Goal: Entertainment & Leisure: Consume media (video, audio)

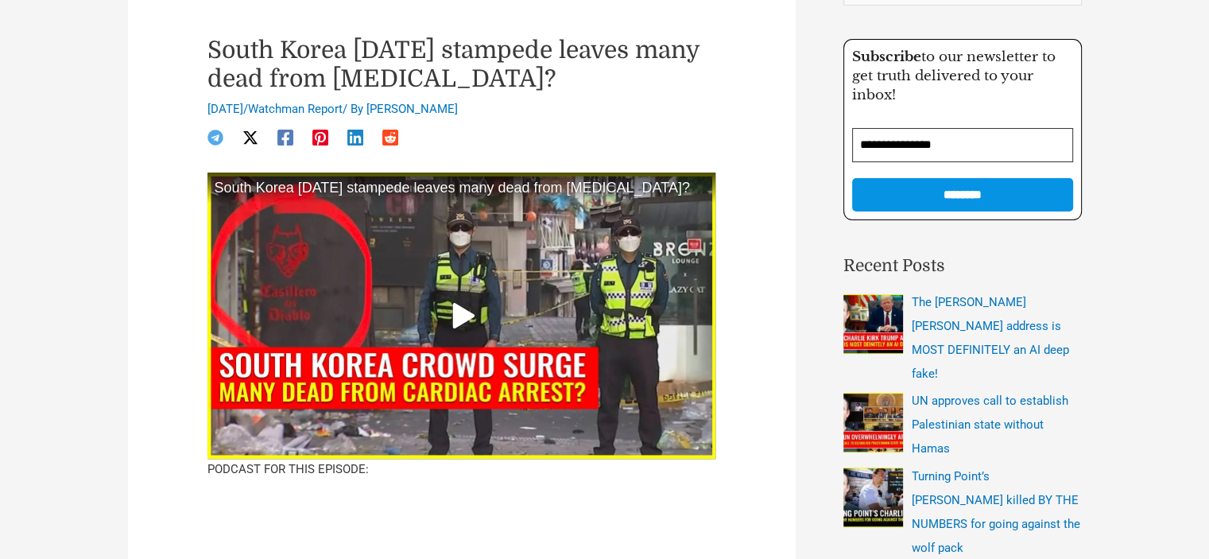
scroll to position [239, 0]
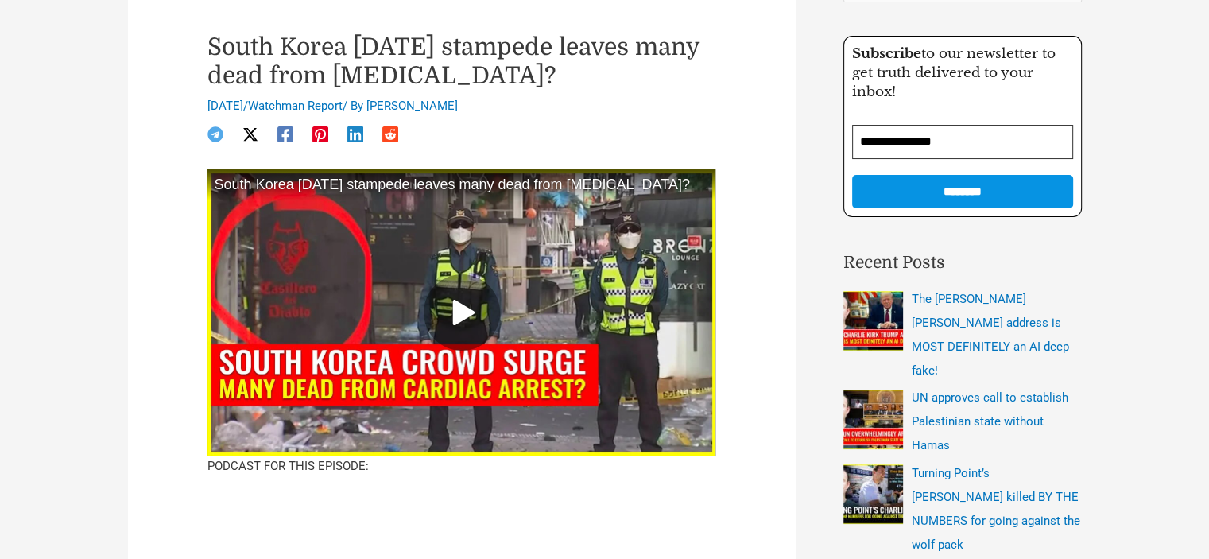
click at [512, 312] on div at bounding box center [462, 312] width 509 height 286
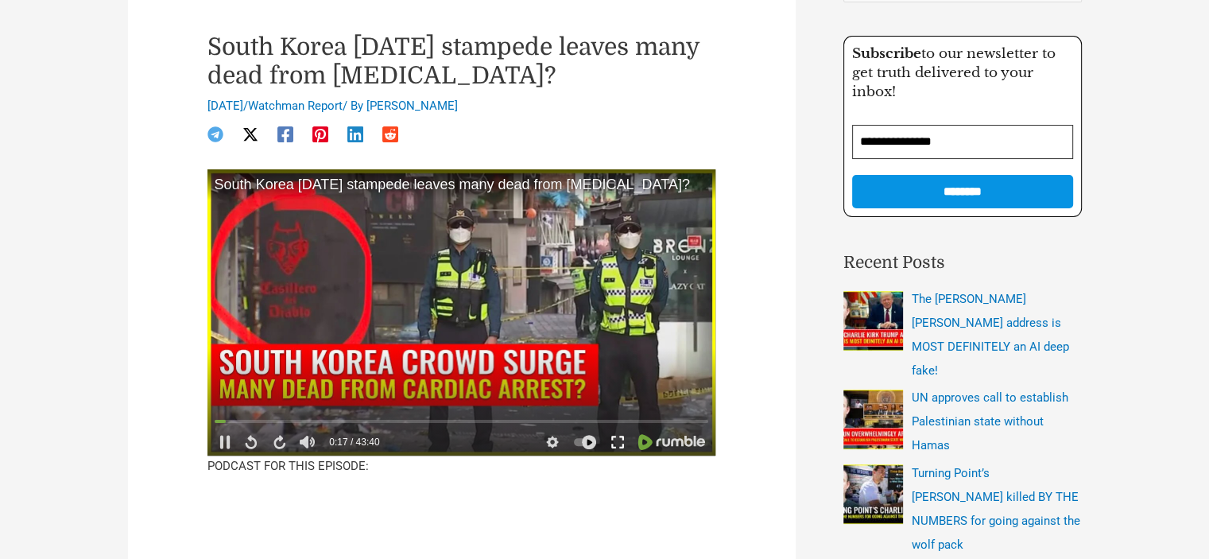
click at [620, 437] on icon at bounding box center [618, 442] width 11 height 11
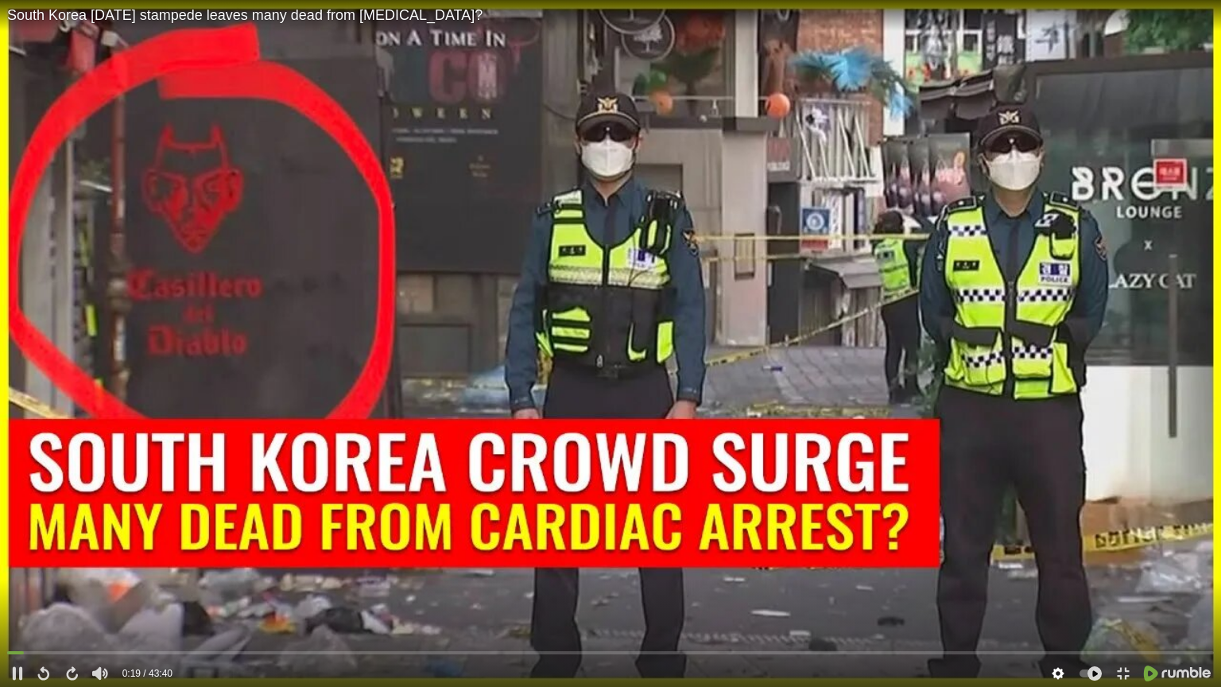
click at [1054, 558] on icon at bounding box center [1059, 674] width 12 height 12
click at [1090, 558] on div "Speed 1×" at bounding box center [1058, 625] width 111 height 21
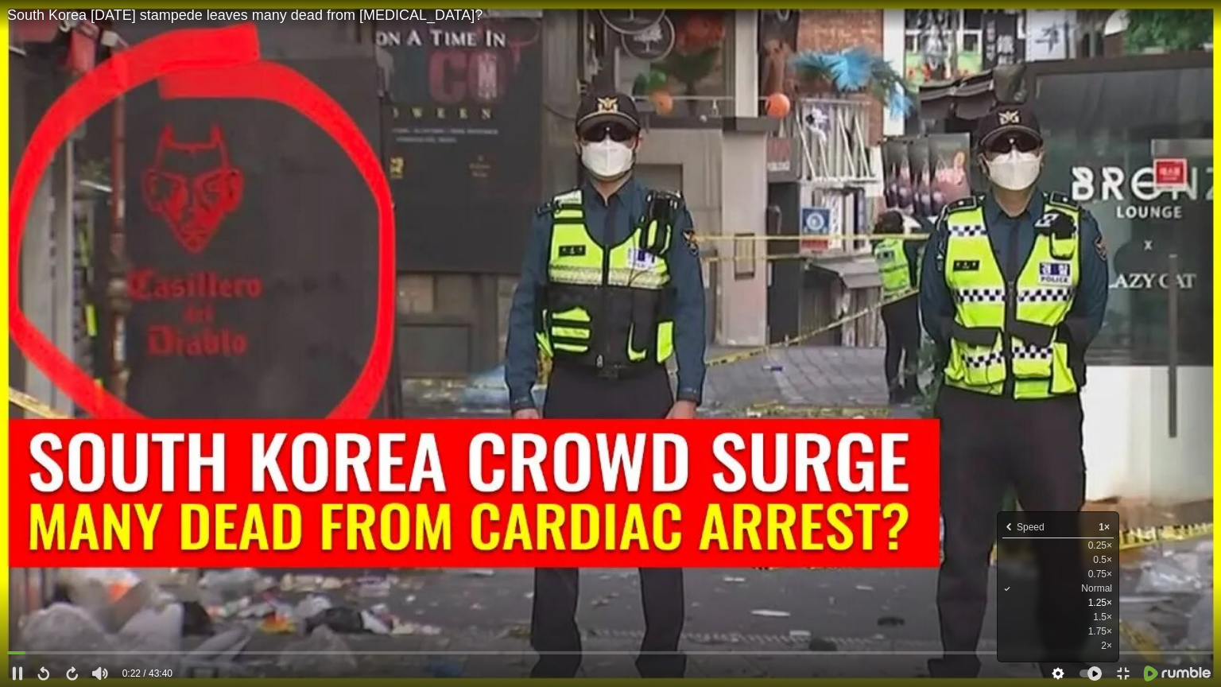
click at [1087, 558] on li "1.25×" at bounding box center [1058, 603] width 111 height 14
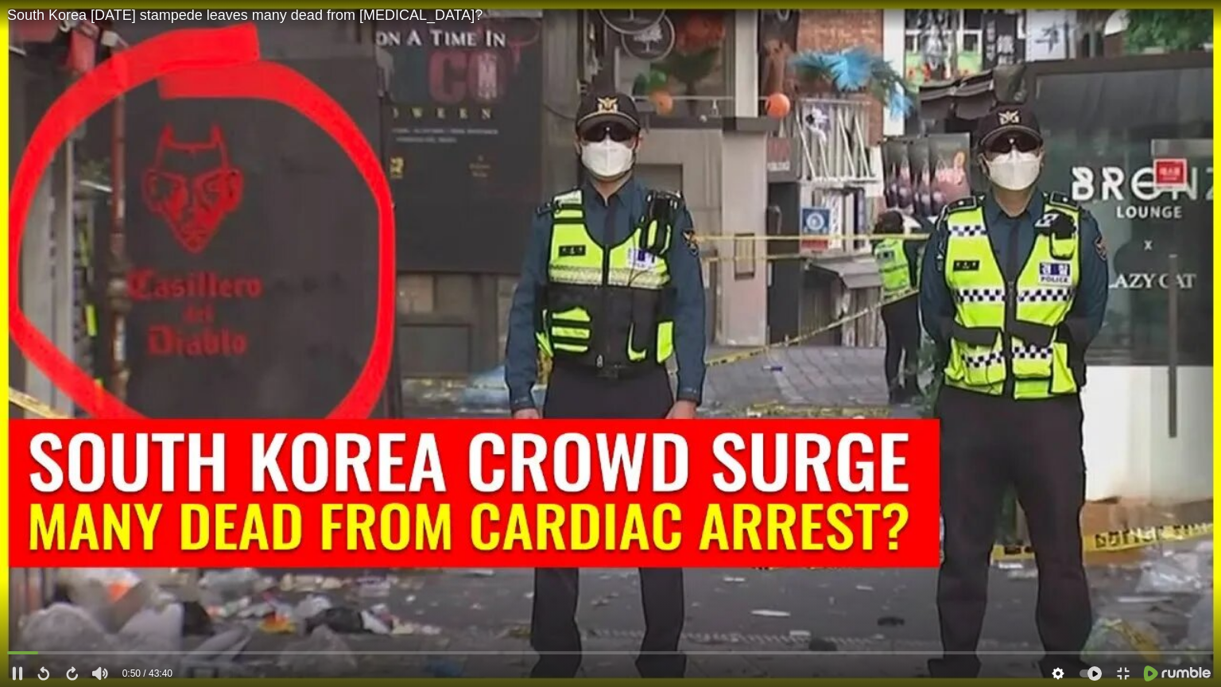
click at [1056, 558] on icon at bounding box center [1058, 673] width 14 height 14
click at [1102, 558] on div "Speed 1.25×" at bounding box center [1058, 625] width 111 height 21
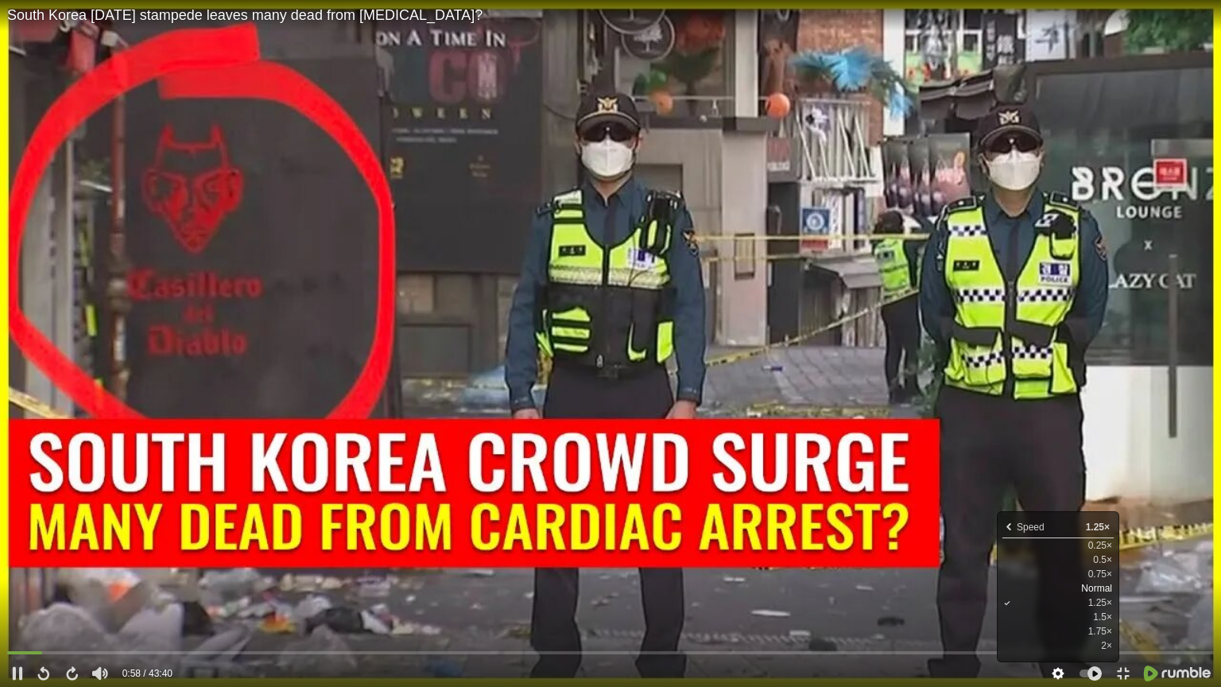
click at [1094, 558] on li "Normal" at bounding box center [1058, 588] width 111 height 14
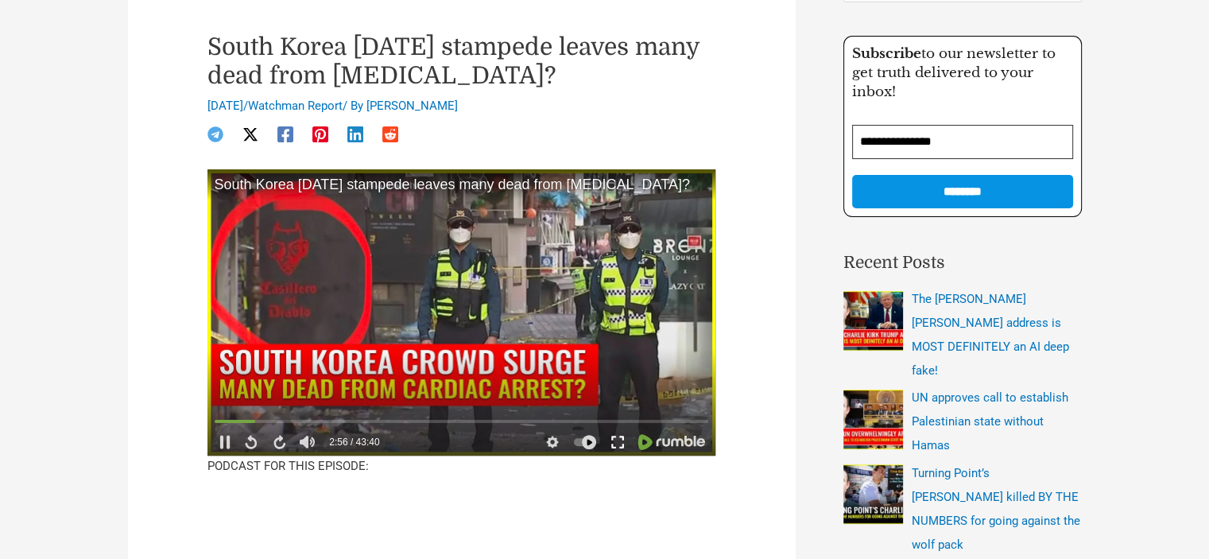
click at [611, 439] on icon at bounding box center [618, 442] width 14 height 14
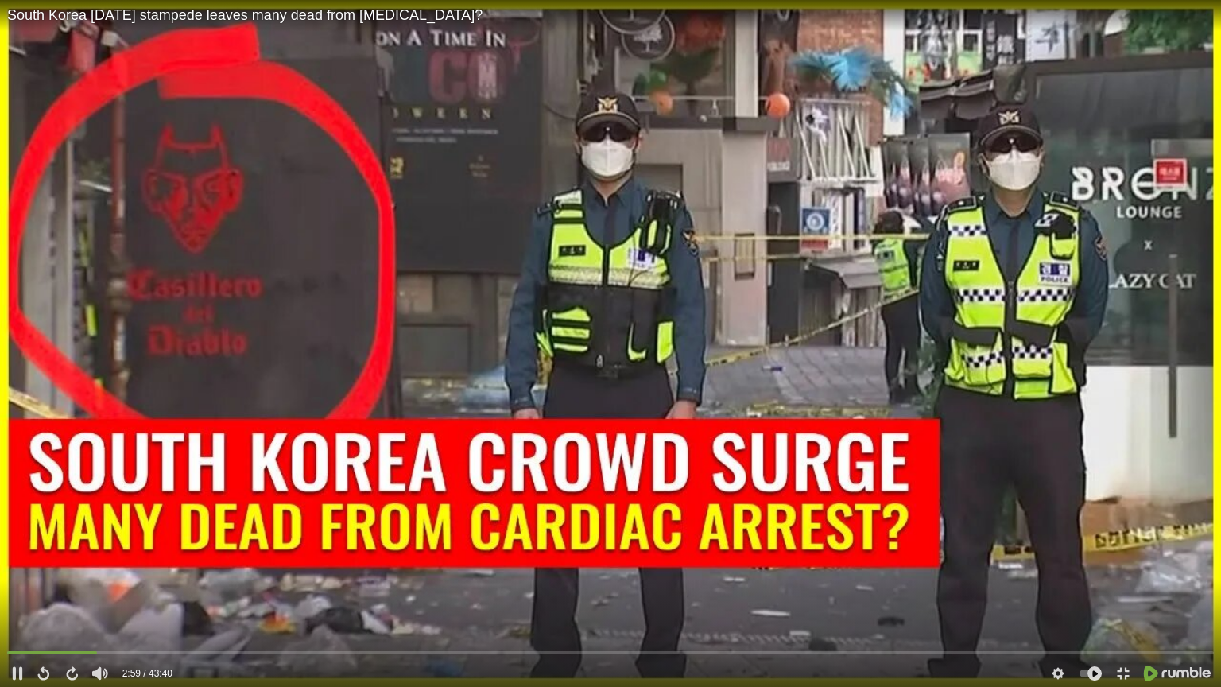
click at [35, 558] on div "3:02 2:59 / 43:40 Speed 1× Quality 810 kbps 0.25× 0.5× 0.75× Normal 1.25× 1.5× …" at bounding box center [610, 667] width 1221 height 40
click at [42, 558] on icon at bounding box center [43, 669] width 4 height 6
click at [37, 558] on icon at bounding box center [42, 673] width 14 height 14
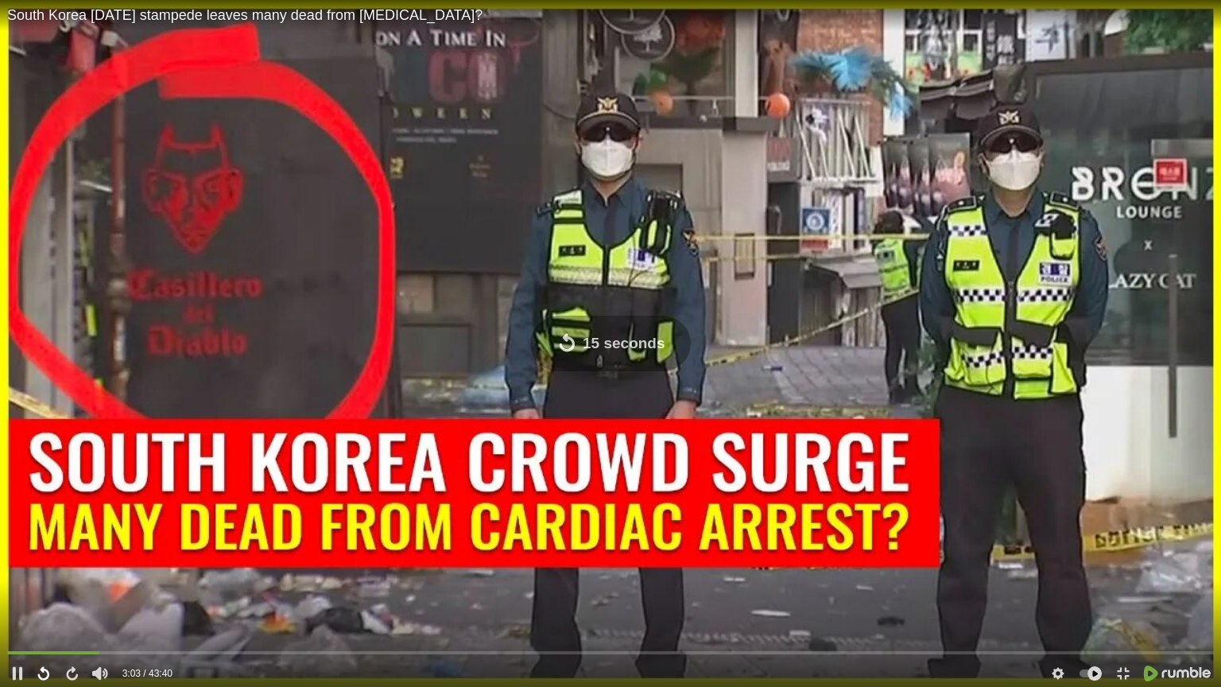
click at [37, 558] on icon at bounding box center [42, 673] width 14 height 14
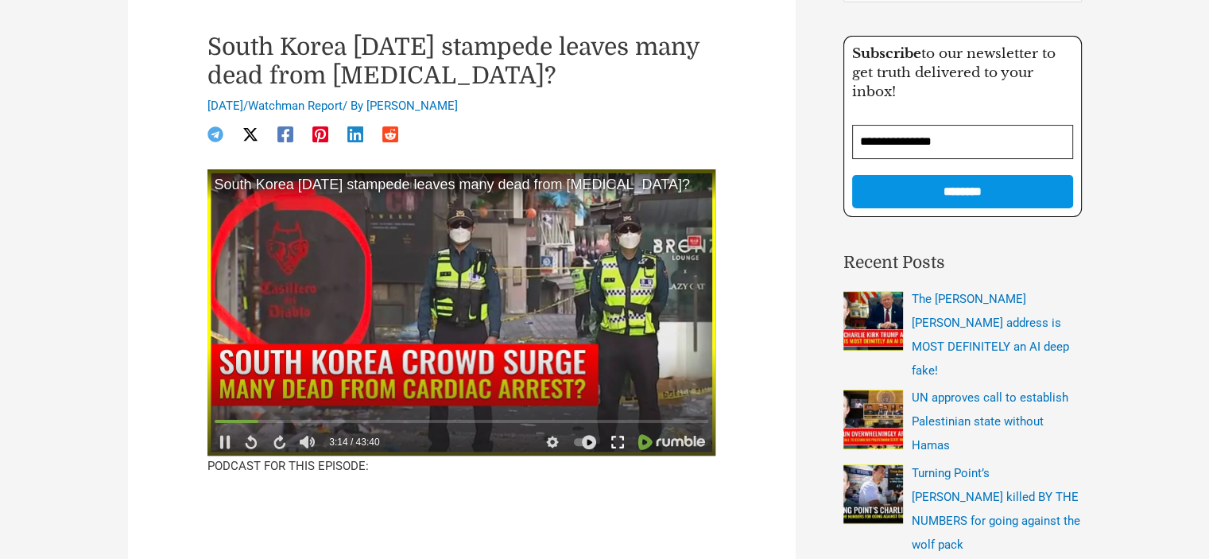
click at [622, 447] on icon at bounding box center [618, 442] width 11 height 11
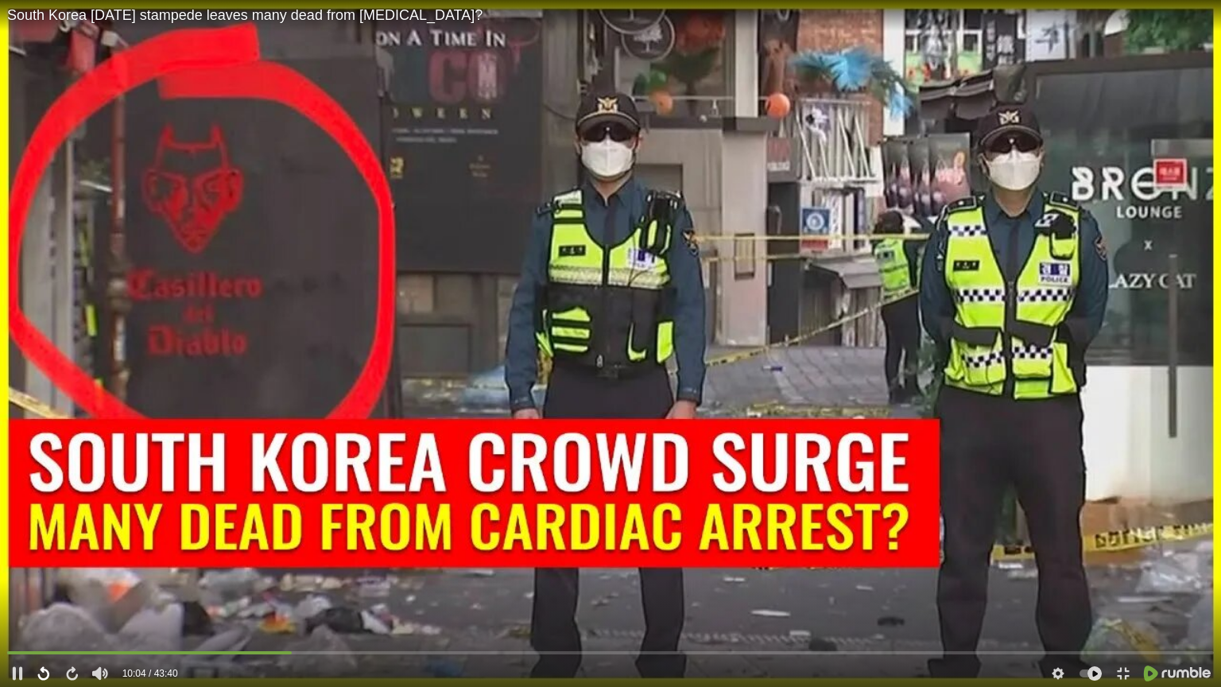
click at [37, 558] on icon at bounding box center [42, 673] width 14 height 14
click at [178, 458] on video at bounding box center [610, 343] width 1221 height 687
click at [171, 477] on video at bounding box center [610, 343] width 1221 height 687
drag, startPoint x: 102, startPoint y: 623, endPoint x: 102, endPoint y: 639, distance: 15.9
click at [102, 558] on div at bounding box center [100, 645] width 7 height 24
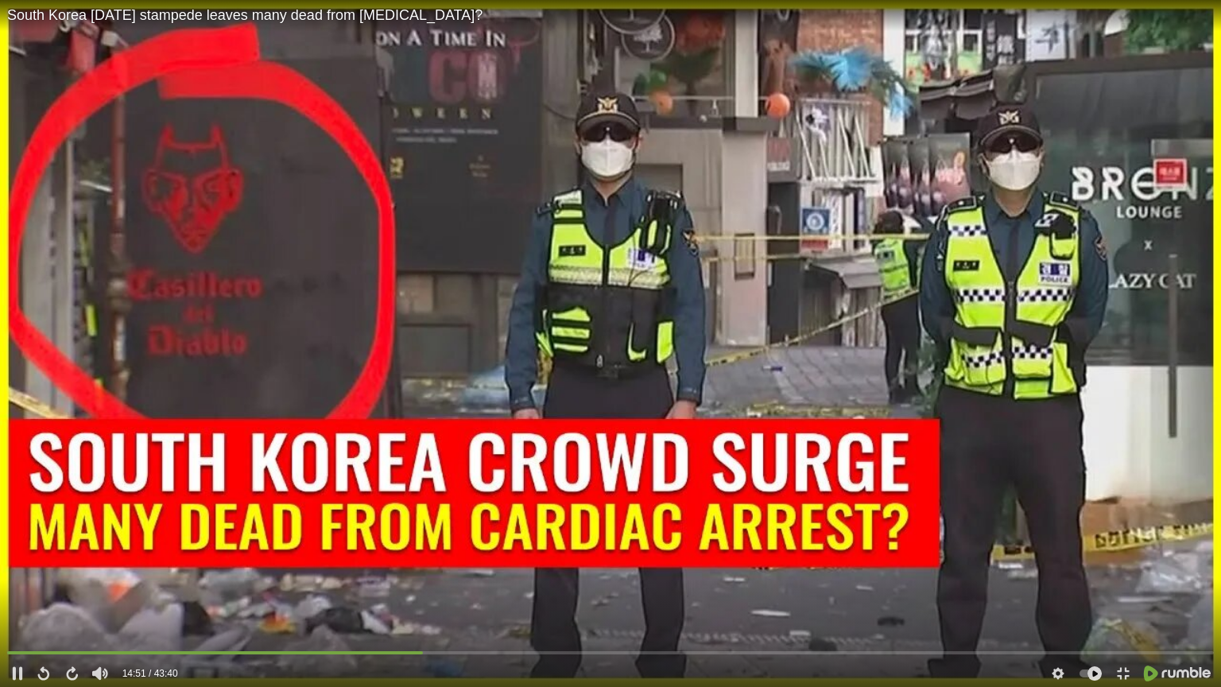
click at [486, 512] on video at bounding box center [610, 343] width 1221 height 687
click at [447, 558] on div "15:38" at bounding box center [610, 654] width 1207 height 14
click at [461, 558] on div "16:15" at bounding box center [610, 654] width 1207 height 14
click at [456, 558] on div at bounding box center [610, 652] width 1207 height 5
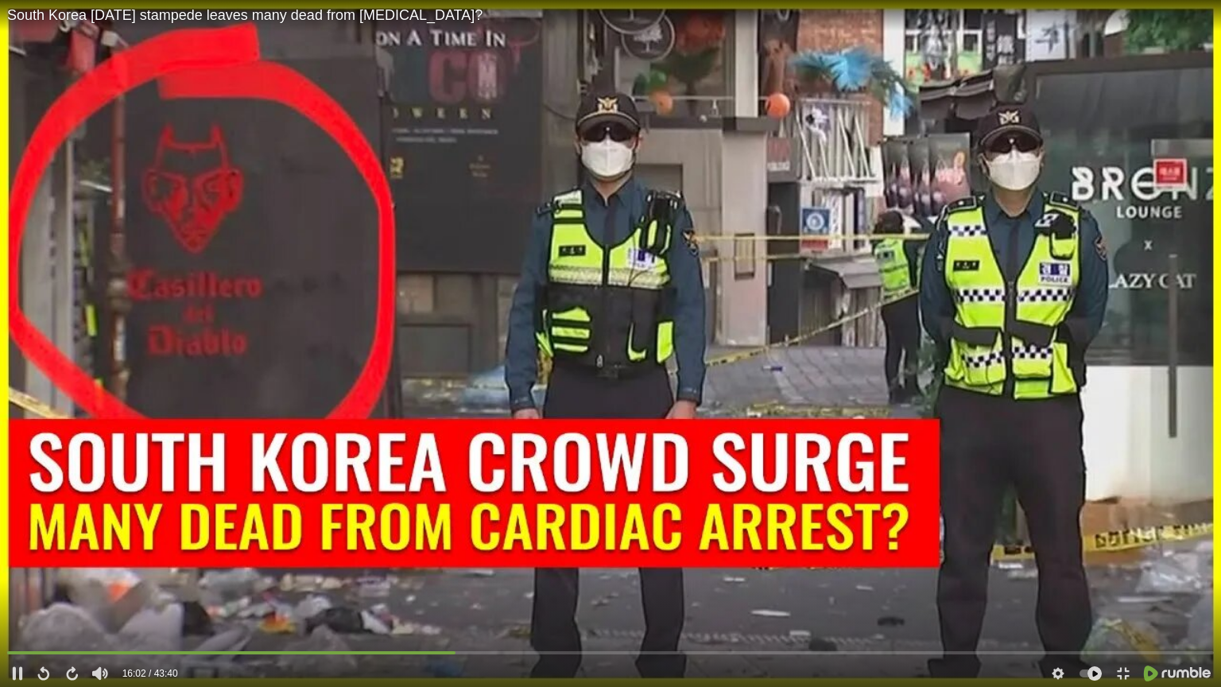
click at [582, 464] on video at bounding box center [610, 343] width 1221 height 687
click at [509, 481] on div "South Korea Halloween stampede leaves many dead from cardiac arrest? 16:02 16:0…" at bounding box center [610, 343] width 1221 height 687
click at [796, 490] on video at bounding box center [610, 343] width 1221 height 687
click at [45, 558] on icon at bounding box center [42, 673] width 14 height 14
click at [41, 558] on icon at bounding box center [42, 673] width 14 height 14
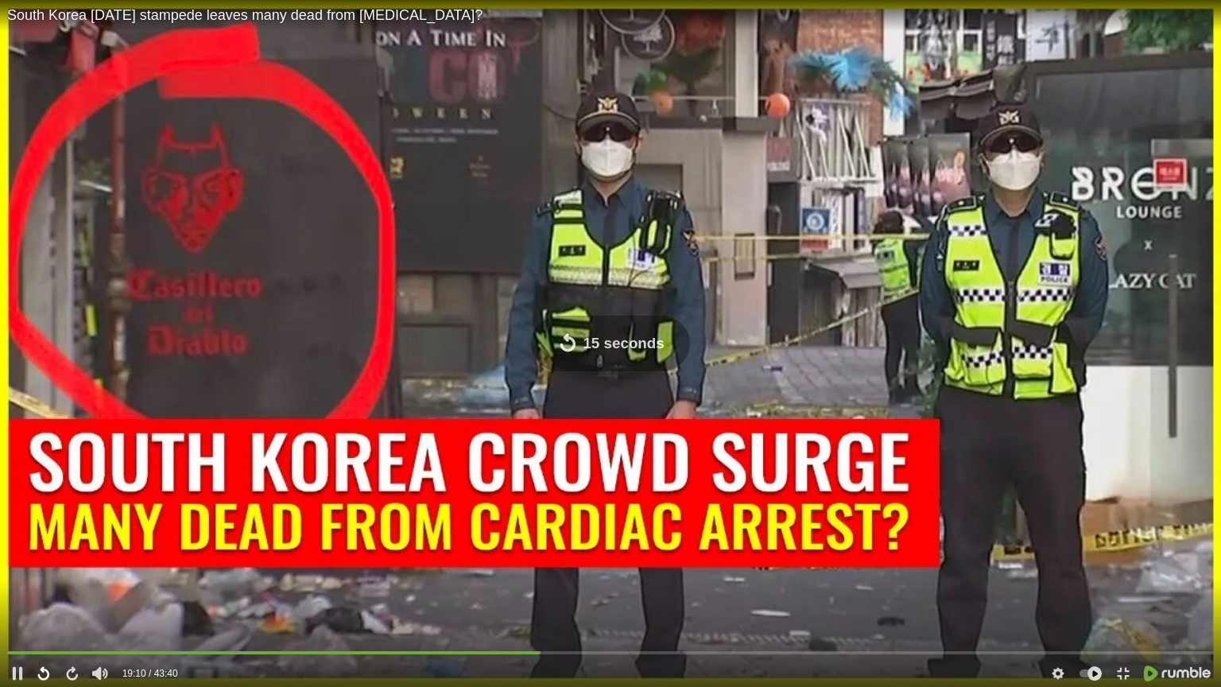
click at [41, 558] on icon at bounding box center [42, 673] width 14 height 14
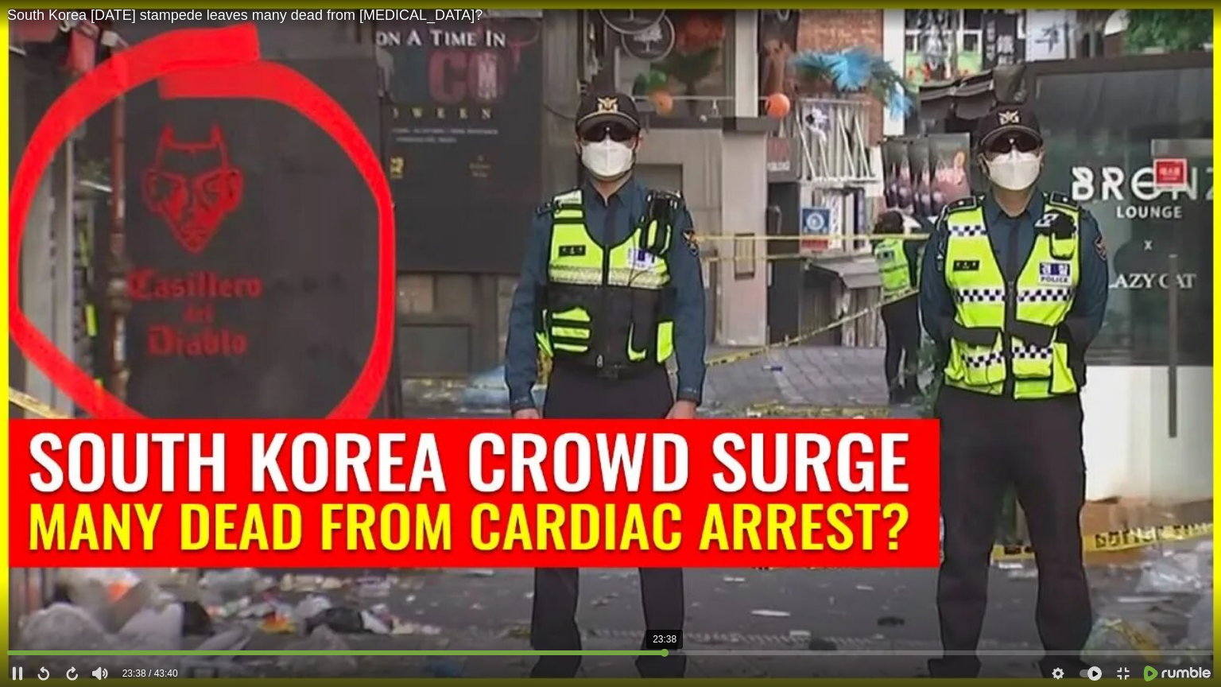
click at [664, 558] on div at bounding box center [610, 652] width 1207 height 5
click at [727, 558] on div "25:55" at bounding box center [610, 654] width 1207 height 14
click at [769, 558] on div at bounding box center [610, 652] width 1207 height 5
click at [852, 558] on div "30:28" at bounding box center [610, 654] width 1207 height 14
click at [844, 558] on div "30:12" at bounding box center [610, 654] width 1207 height 14
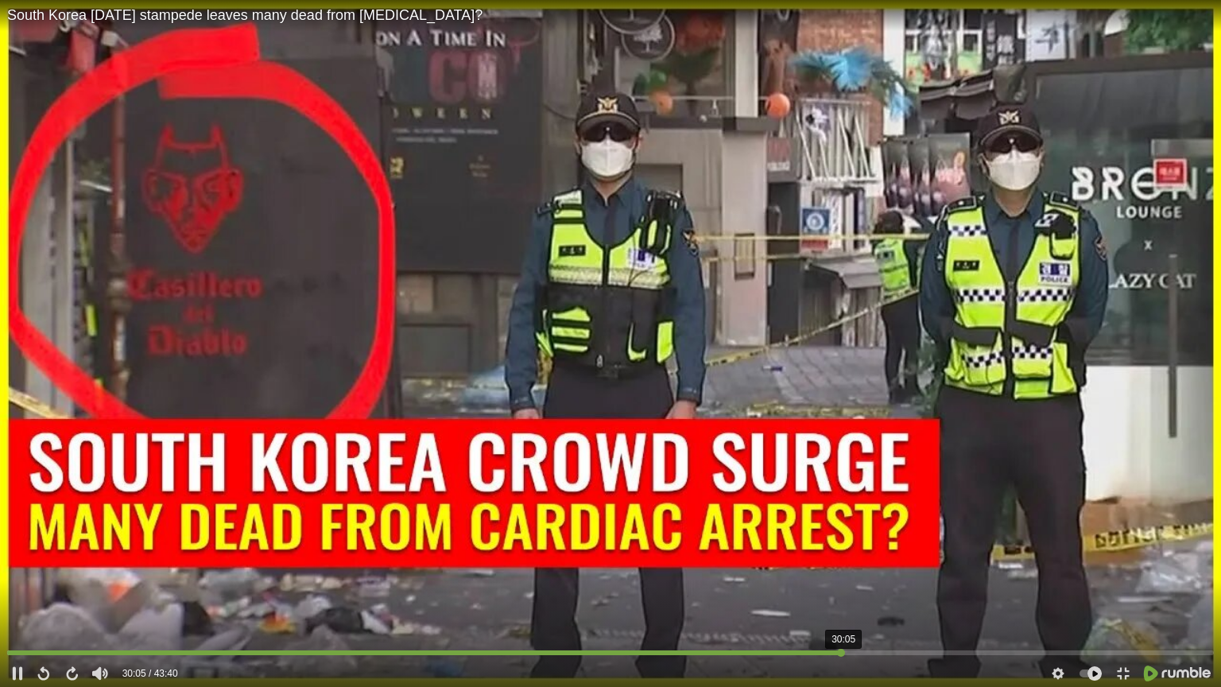
click at [841, 558] on div at bounding box center [610, 652] width 1207 height 5
click at [790, 558] on video at bounding box center [610, 343] width 1221 height 687
click at [859, 558] on div at bounding box center [610, 652] width 1207 height 5
click at [815, 558] on div at bounding box center [610, 652] width 1207 height 5
click at [770, 558] on div at bounding box center [610, 652] width 1207 height 5
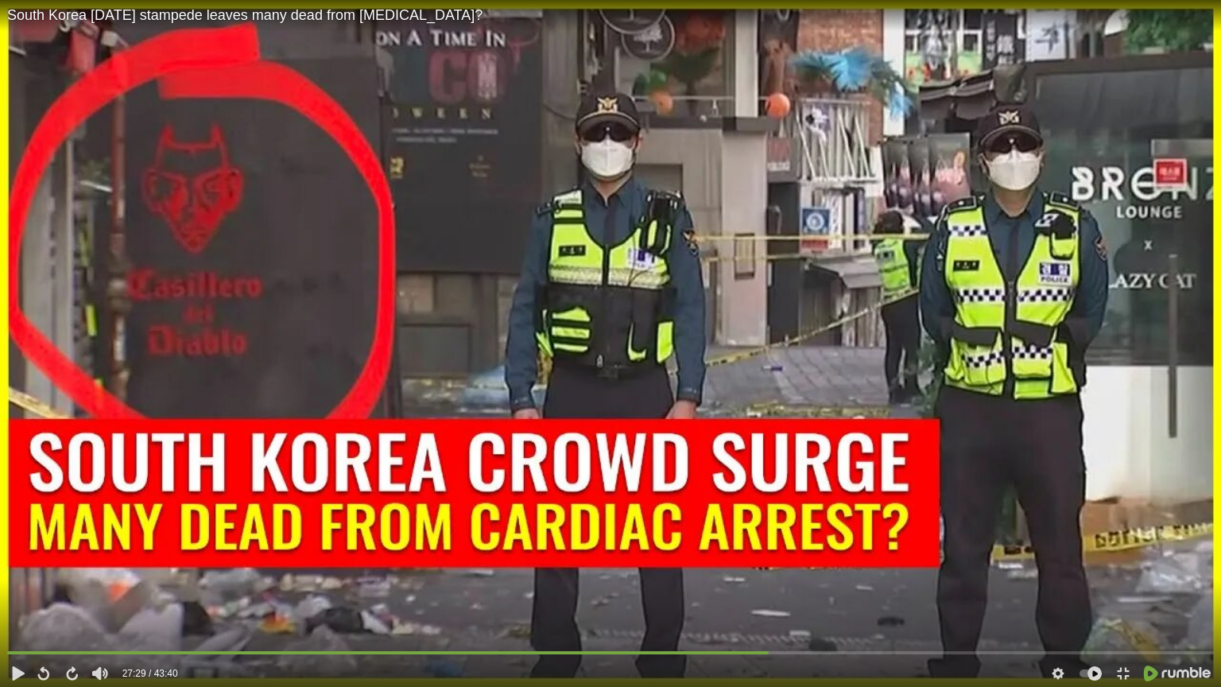
click at [740, 558] on video at bounding box center [610, 343] width 1221 height 687
click at [727, 558] on div at bounding box center [610, 652] width 1207 height 5
click at [709, 558] on div at bounding box center [610, 652] width 1207 height 5
click at [882, 558] on div at bounding box center [610, 652] width 1207 height 5
click at [957, 558] on div "34:17" at bounding box center [610, 654] width 1207 height 14
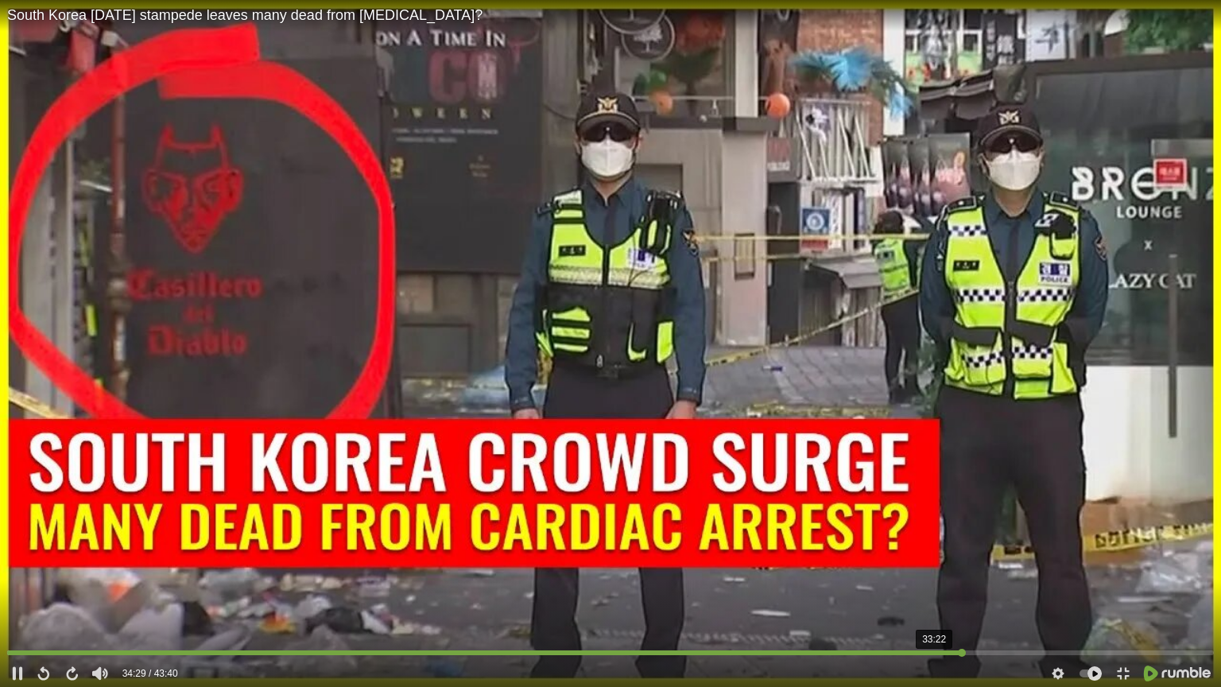
click at [931, 558] on div at bounding box center [610, 652] width 1207 height 5
click at [903, 558] on div "32:21" at bounding box center [610, 654] width 1207 height 14
click at [952, 558] on div "34:07" at bounding box center [610, 654] width 1207 height 14
click at [956, 558] on div at bounding box center [610, 652] width 1207 height 5
click at [967, 558] on div at bounding box center [610, 652] width 1207 height 5
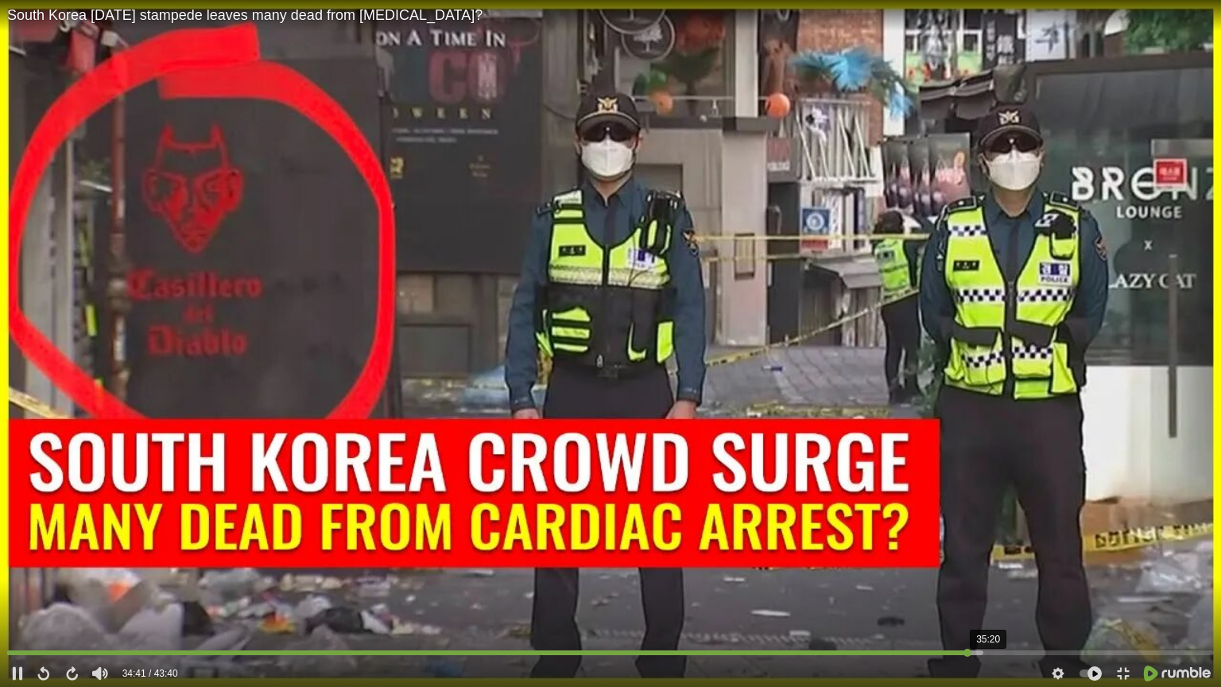
click at [985, 558] on div "35:20" at bounding box center [610, 654] width 1207 height 14
click at [1011, 558] on div at bounding box center [610, 652] width 1207 height 5
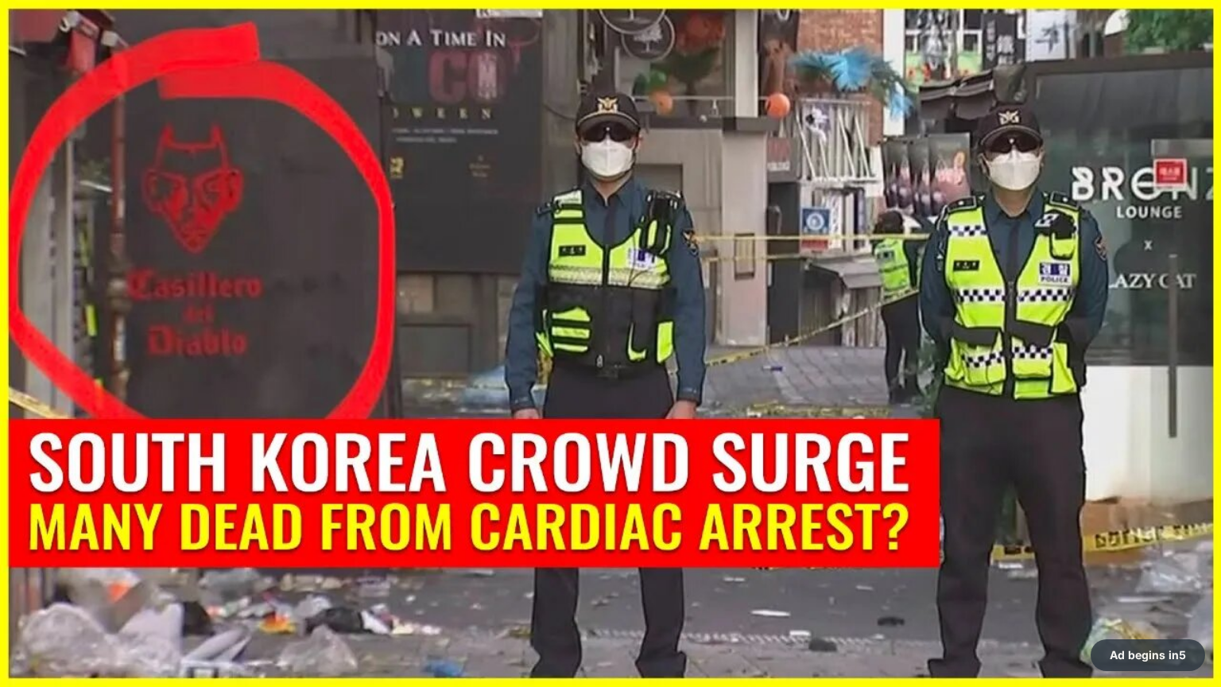
click at [1011, 558] on video at bounding box center [610, 343] width 1221 height 687
click at [995, 558] on video at bounding box center [610, 343] width 1221 height 687
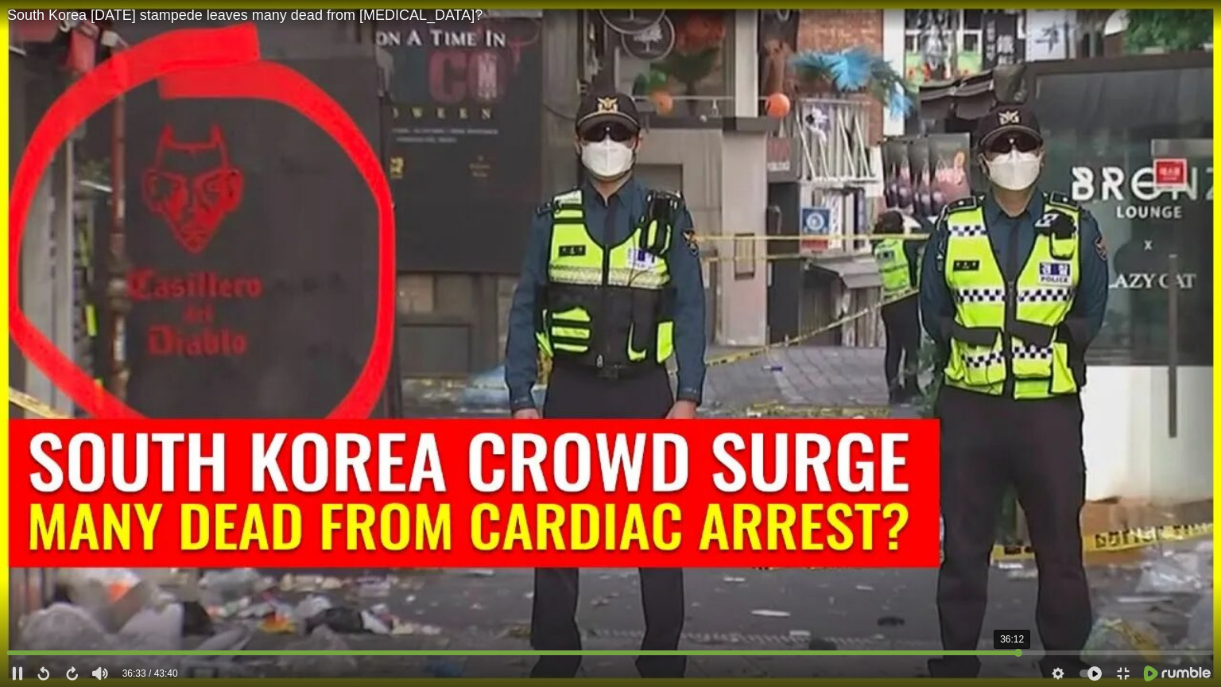
click at [1009, 558] on div "36:12" at bounding box center [610, 654] width 1207 height 14
click at [990, 558] on div "35:30" at bounding box center [610, 654] width 1207 height 14
drag, startPoint x: 1000, startPoint y: 652, endPoint x: 783, endPoint y: 654, distance: 217.1
click at [783, 558] on div at bounding box center [785, 653] width 8 height 8
click at [14, 558] on icon at bounding box center [17, 673] width 6 height 10
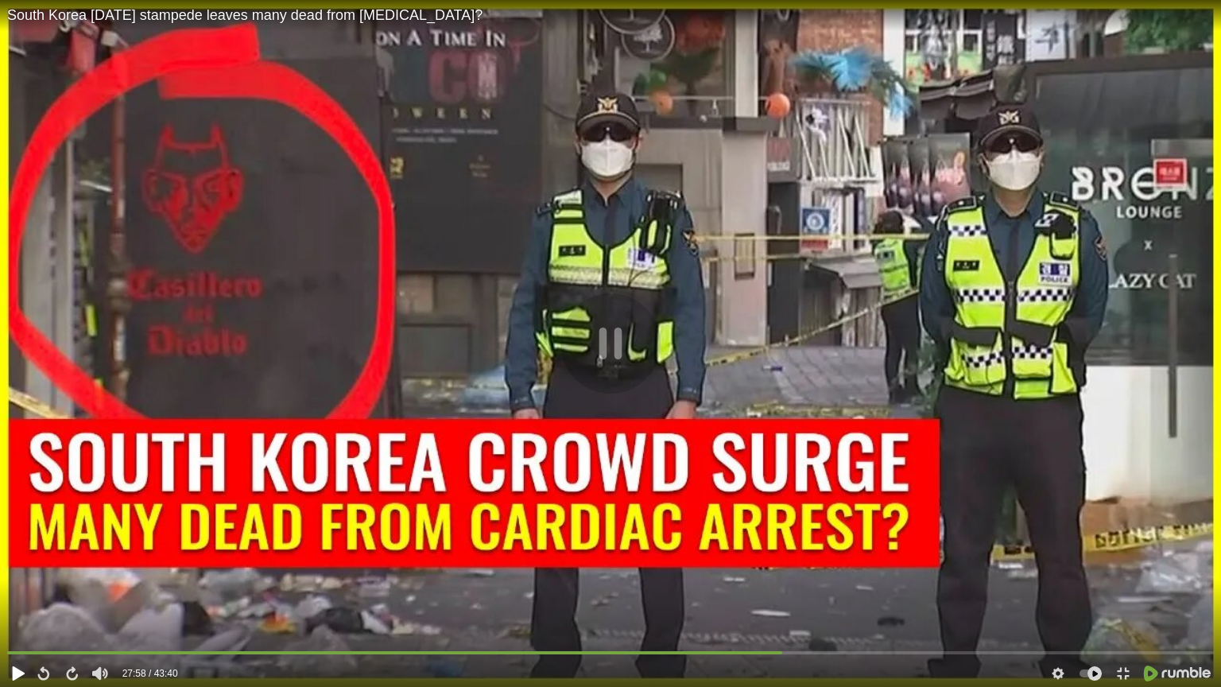
click at [18, 558] on icon at bounding box center [17, 673] width 14 height 14
drag, startPoint x: 683, startPoint y: 646, endPoint x: 602, endPoint y: 642, distance: 81.2
click at [602, 558] on div "South Korea Halloween stampede leaves many dead from cardiac arrest? 25:31 25:3…" at bounding box center [610, 343] width 1221 height 687
click at [10, 558] on icon at bounding box center [17, 673] width 14 height 14
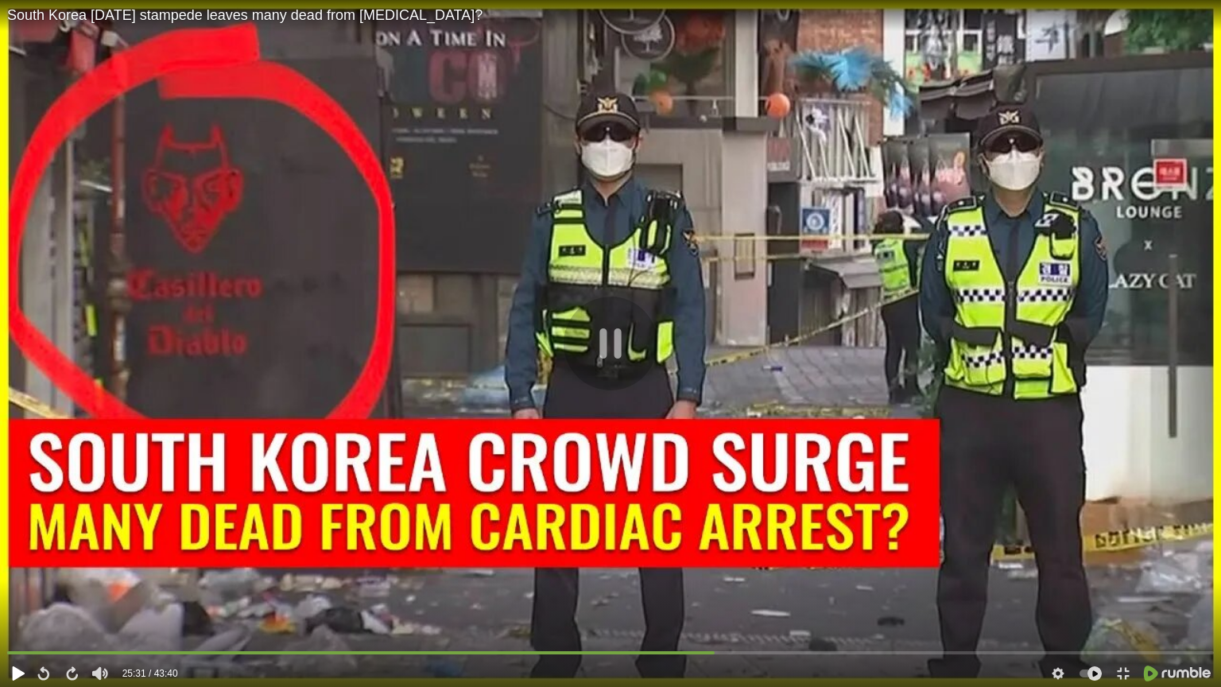
click at [10, 558] on icon at bounding box center [17, 673] width 14 height 14
drag, startPoint x: 694, startPoint y: 652, endPoint x: 465, endPoint y: 634, distance: 229.7
click at [465, 558] on div "South Korea Halloween stampede leaves many dead from cardiac arrest? 23:59 23:5…" at bounding box center [610, 343] width 1221 height 687
click at [544, 558] on div "19:15" at bounding box center [610, 654] width 1207 height 14
click at [17, 558] on div at bounding box center [17, 674] width 21 height 24
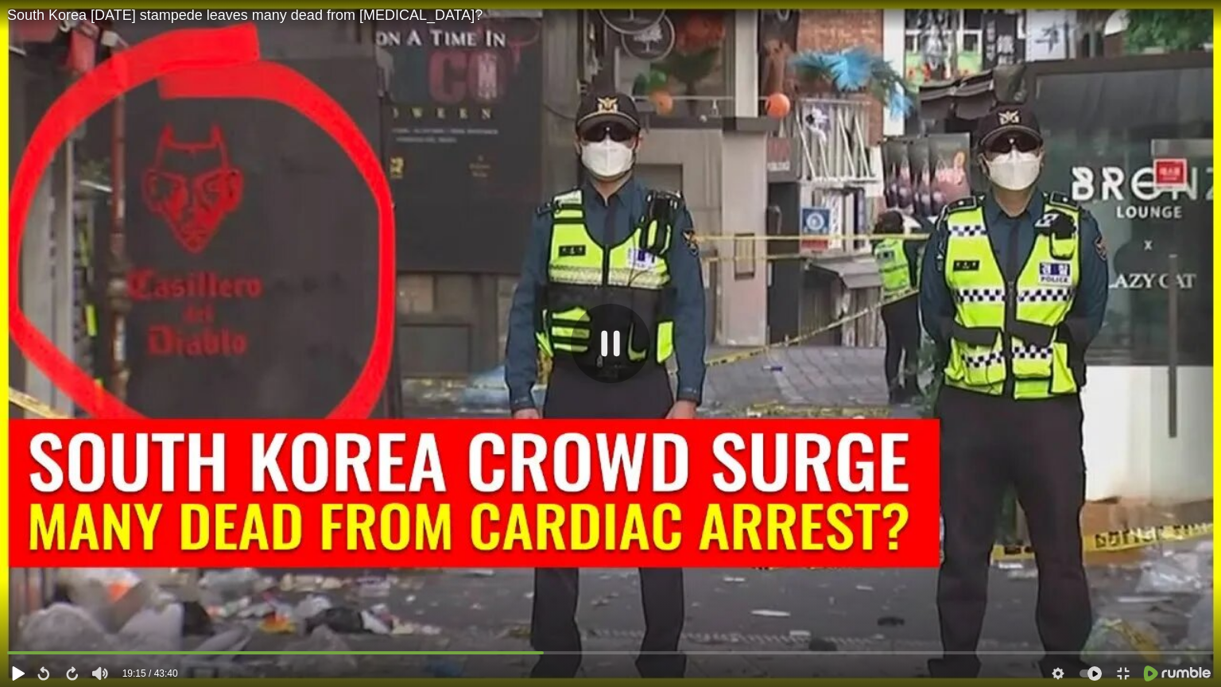
click at [17, 558] on div at bounding box center [17, 674] width 21 height 24
click at [20, 558] on icon at bounding box center [17, 673] width 14 height 14
click at [391, 558] on div "13:42" at bounding box center [610, 654] width 1207 height 14
click at [213, 558] on div "7:12" at bounding box center [610, 654] width 1207 height 14
click at [17, 558] on icon at bounding box center [17, 673] width 14 height 14
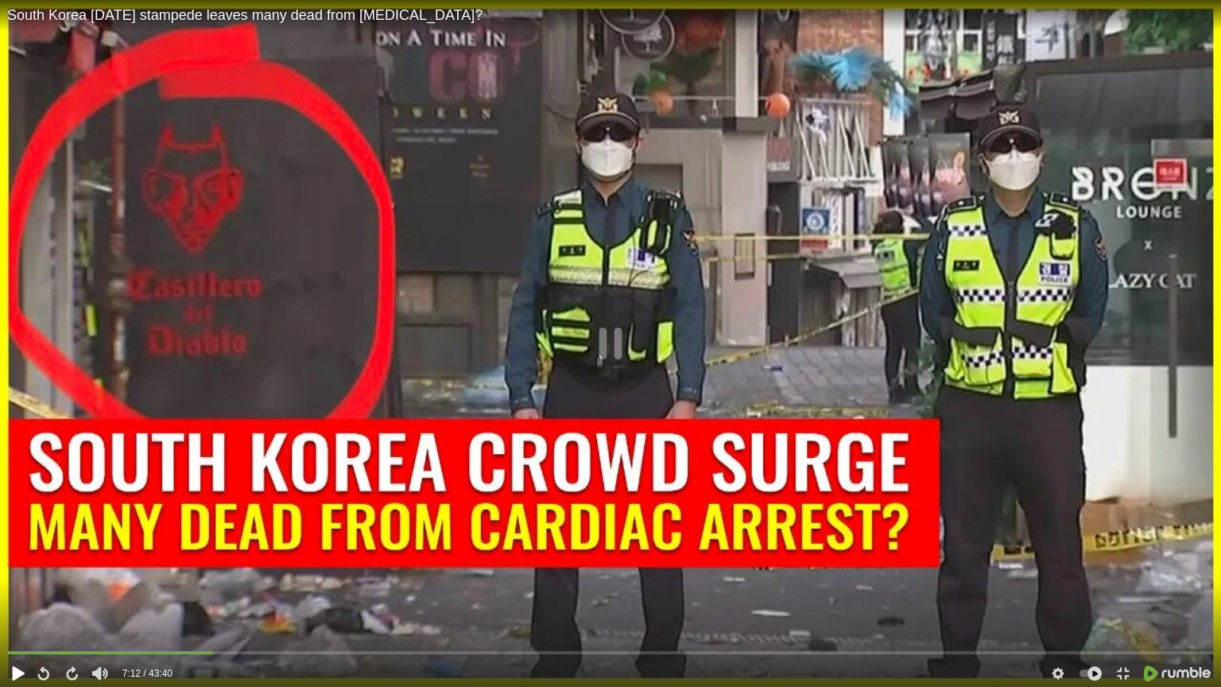
click at [17, 558] on icon at bounding box center [17, 673] width 14 height 14
click at [96, 558] on div "2:57" at bounding box center [610, 654] width 1207 height 14
click at [10, 558] on icon at bounding box center [17, 673] width 14 height 14
click at [12, 558] on icon at bounding box center [17, 673] width 14 height 14
click at [17, 558] on icon at bounding box center [19, 673] width 10 height 13
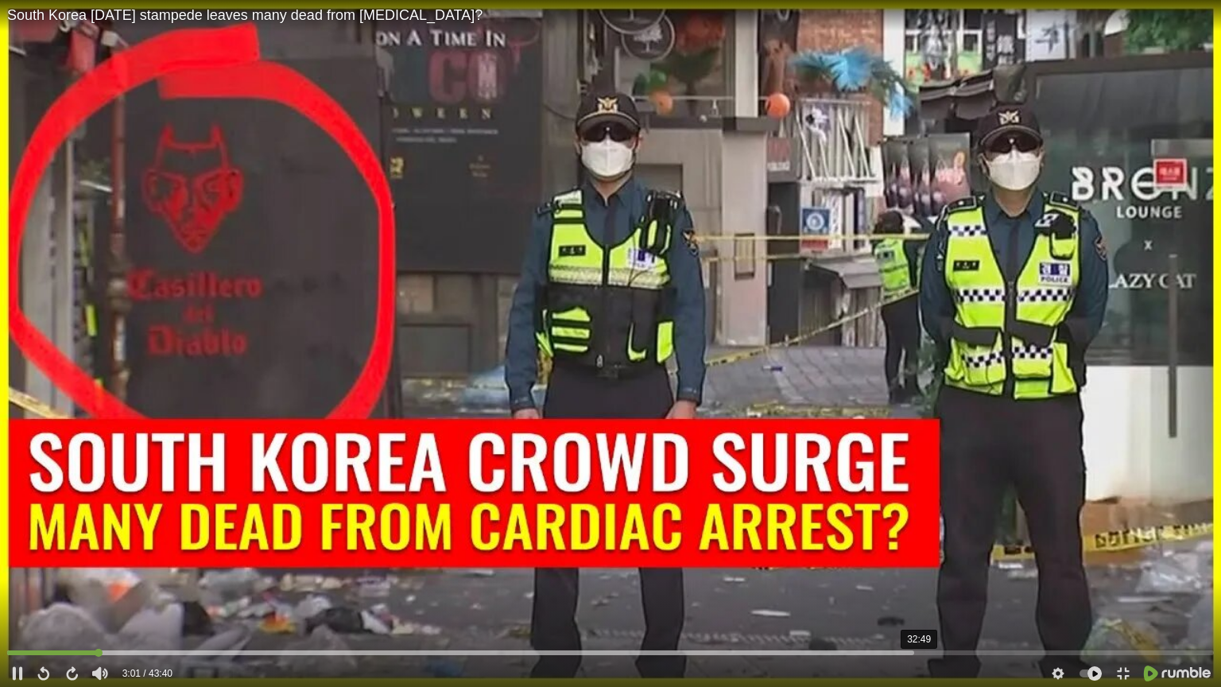
click at [916, 558] on div "32:49" at bounding box center [610, 654] width 1207 height 14
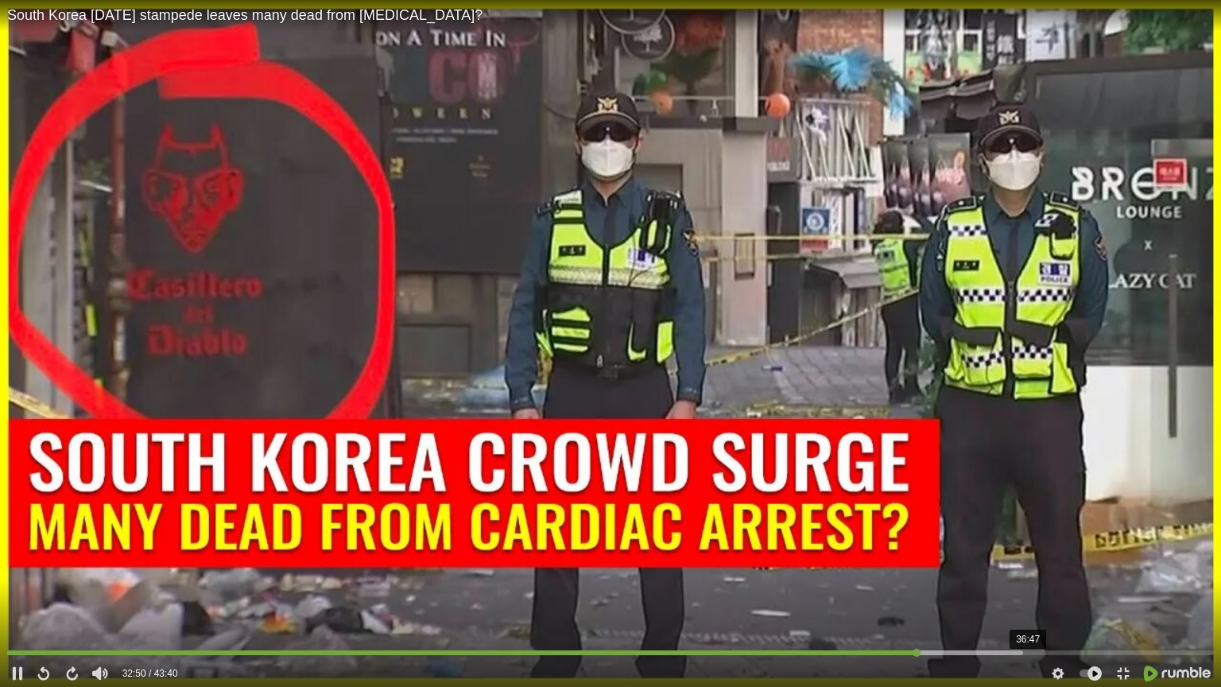
click at [1025, 558] on div "36:47" at bounding box center [610, 654] width 1207 height 14
click at [995, 558] on div at bounding box center [610, 652] width 1207 height 5
click at [1000, 558] on div at bounding box center [610, 652] width 1207 height 5
click at [52, 558] on div at bounding box center [42, 674] width 29 height 24
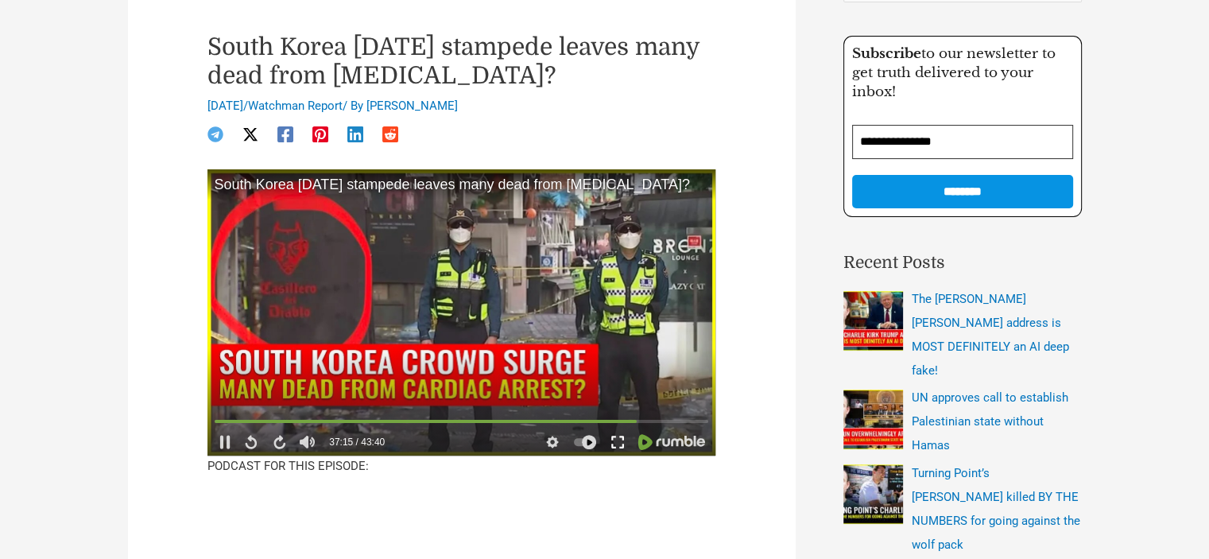
click at [620, 451] on div at bounding box center [617, 442] width 29 height 24
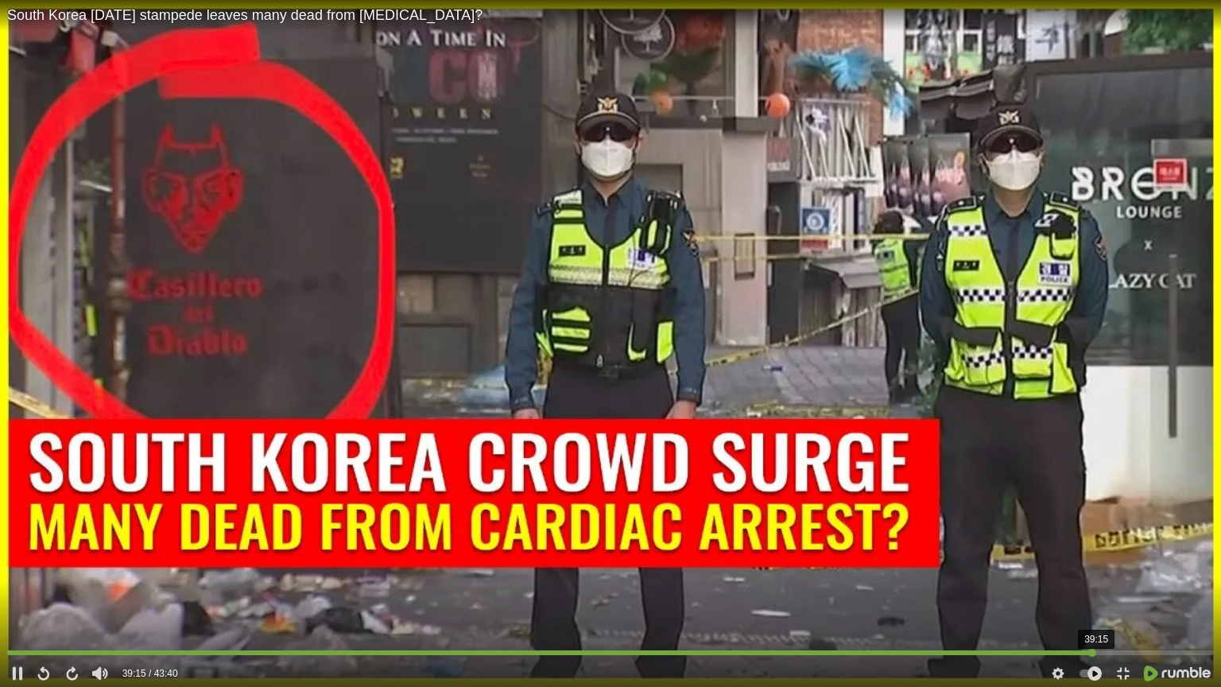
click at [1092, 558] on div "39:15" at bounding box center [610, 654] width 1207 height 14
click at [1081, 558] on div "38:50" at bounding box center [610, 654] width 1207 height 14
click at [1070, 558] on div "38:26" at bounding box center [610, 654] width 1207 height 14
click at [1125, 558] on div at bounding box center [610, 652] width 1207 height 5
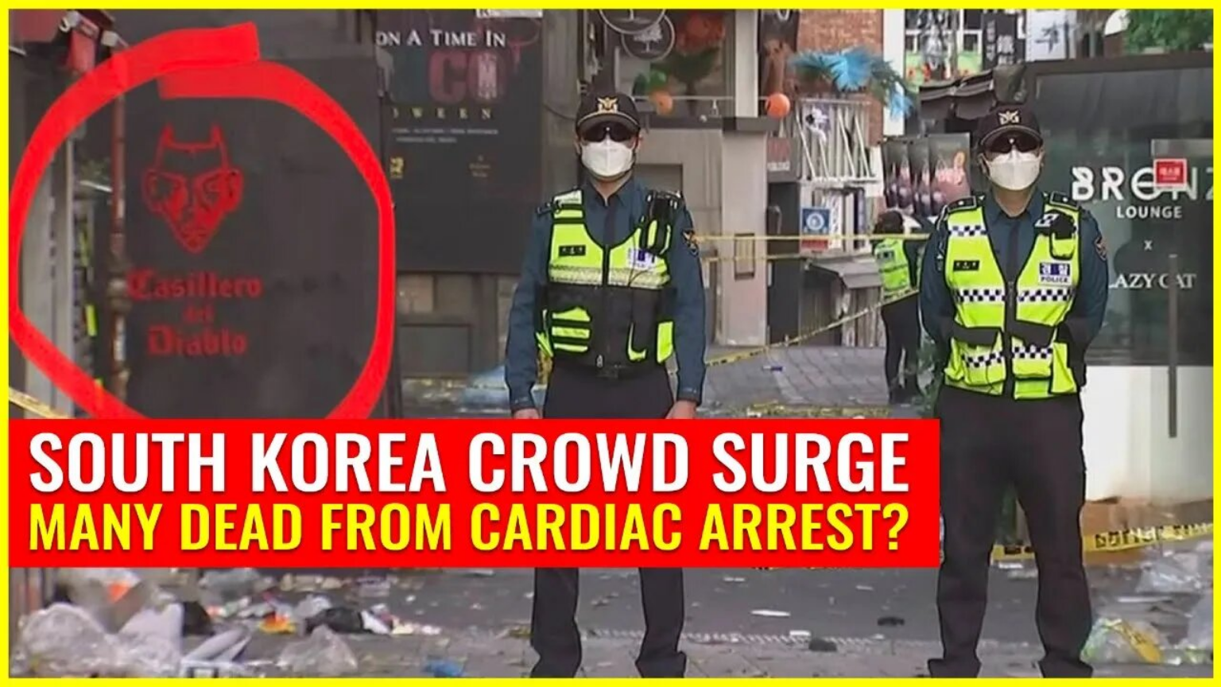
click at [1145, 558] on video at bounding box center [610, 343] width 1221 height 687
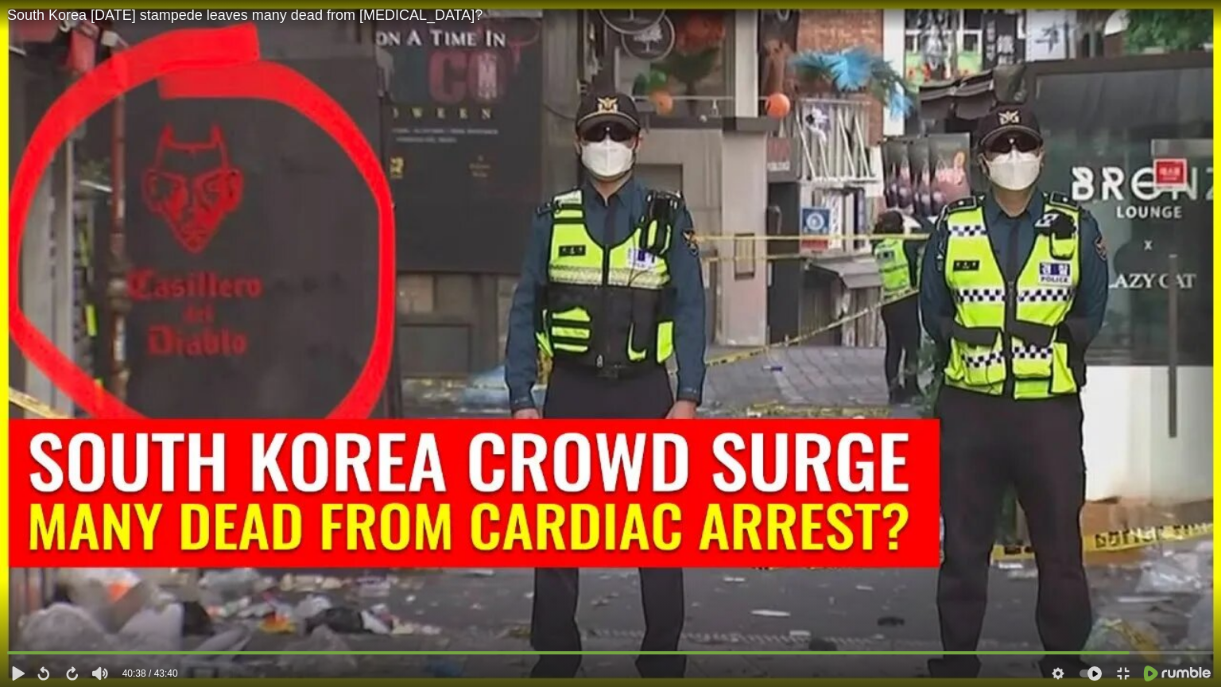
click at [1034, 434] on video at bounding box center [610, 343] width 1221 height 687
click at [1186, 558] on div at bounding box center [610, 652] width 1207 height 5
click at [1123, 558] on icon at bounding box center [1123, 673] width 14 height 14
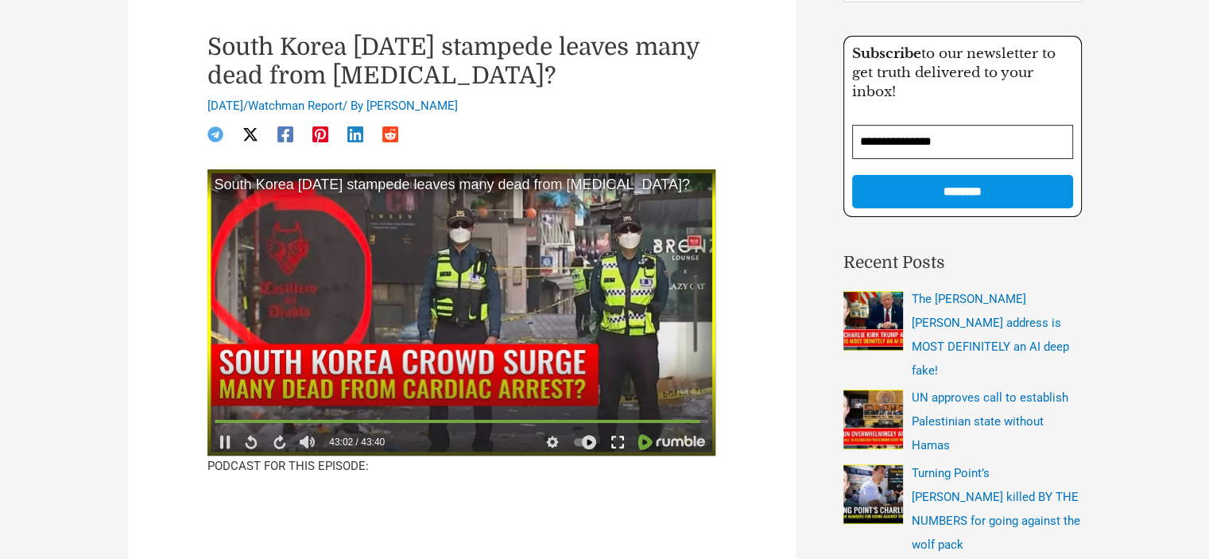
click at [622, 444] on icon at bounding box center [618, 442] width 14 height 14
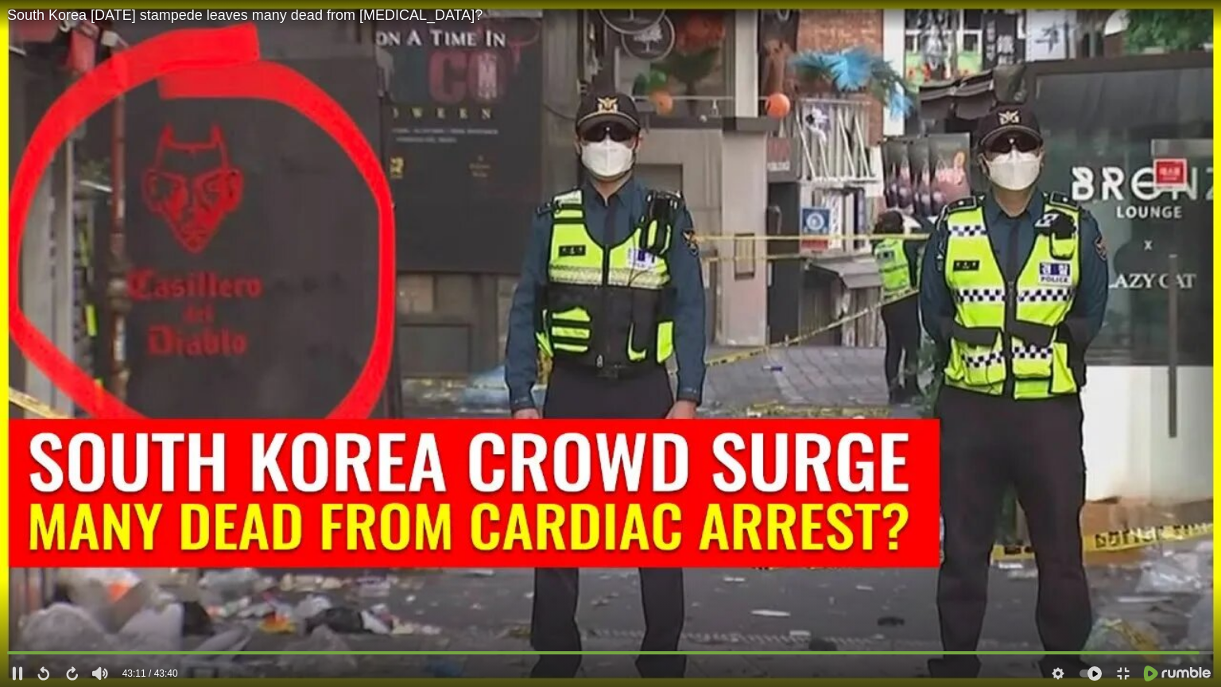
click at [1170, 453] on video at bounding box center [610, 343] width 1221 height 687
click at [1116, 558] on icon at bounding box center [1123, 673] width 14 height 14
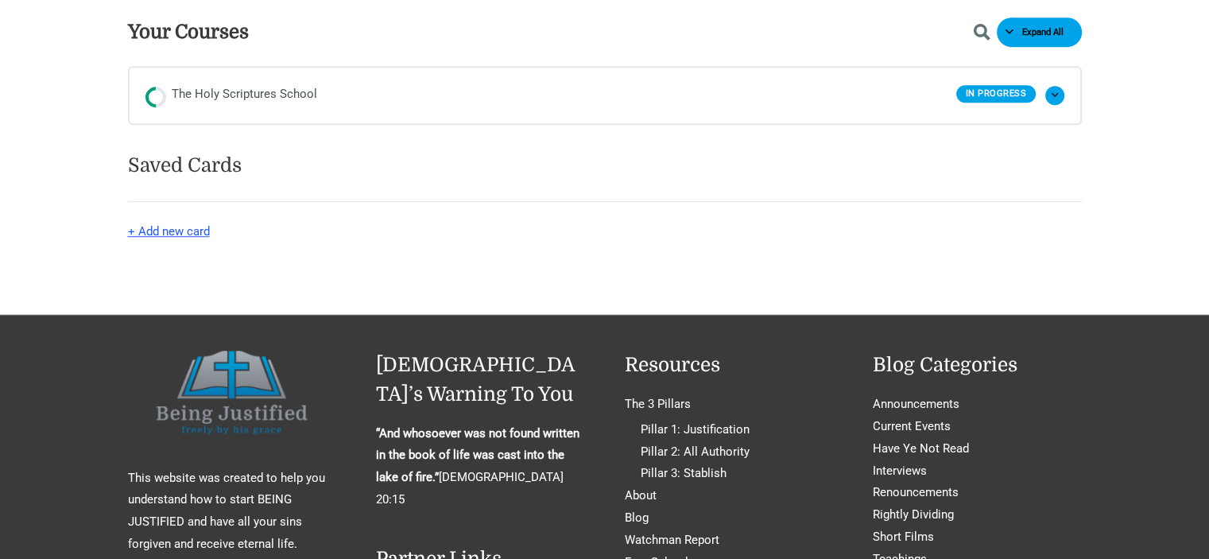
scroll to position [875, 0]
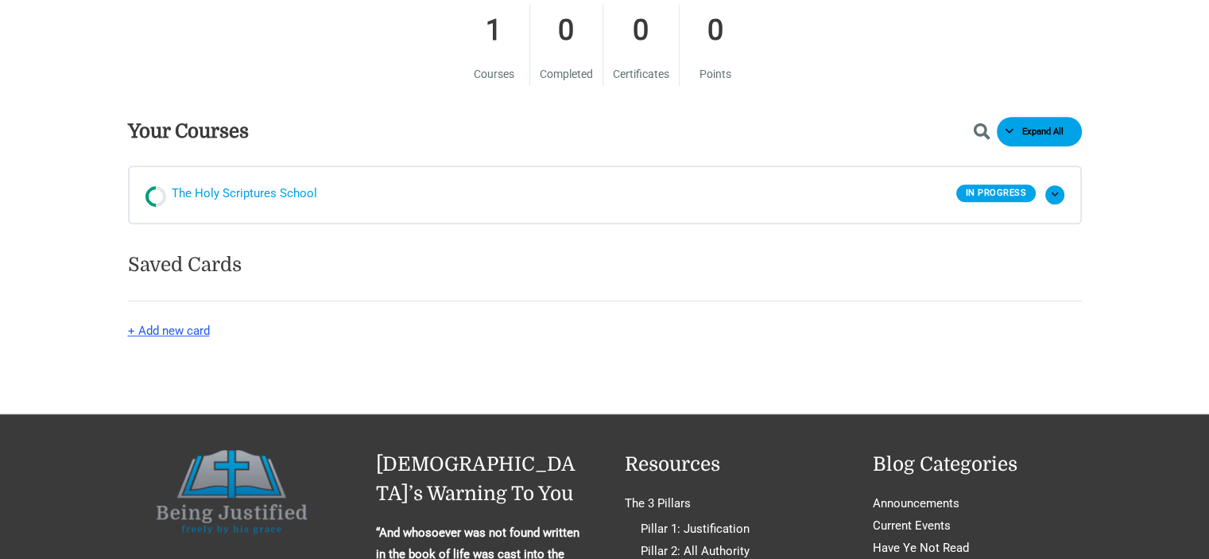
click at [295, 186] on span "The Holy Scriptures School" at bounding box center [245, 195] width 146 height 24
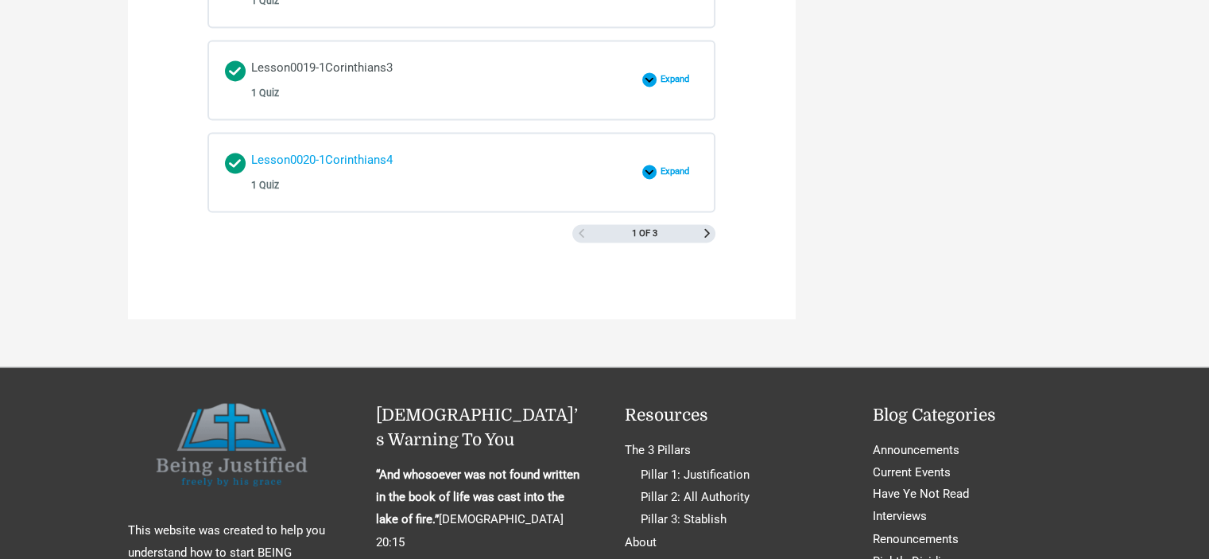
scroll to position [2398, 0]
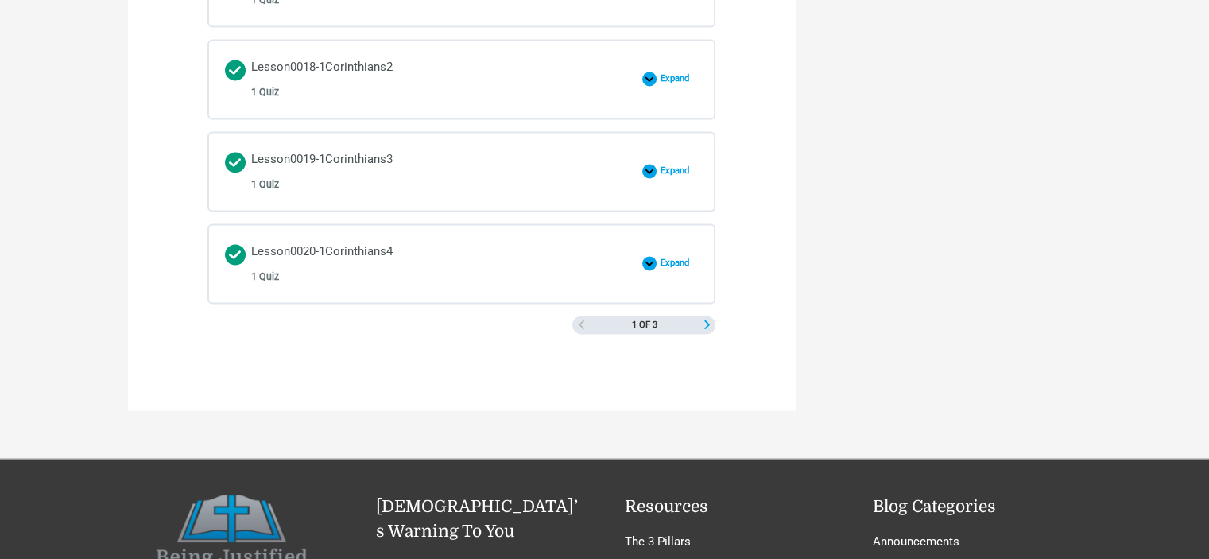
click at [709, 320] on span "Next Page" at bounding box center [707, 324] width 9 height 9
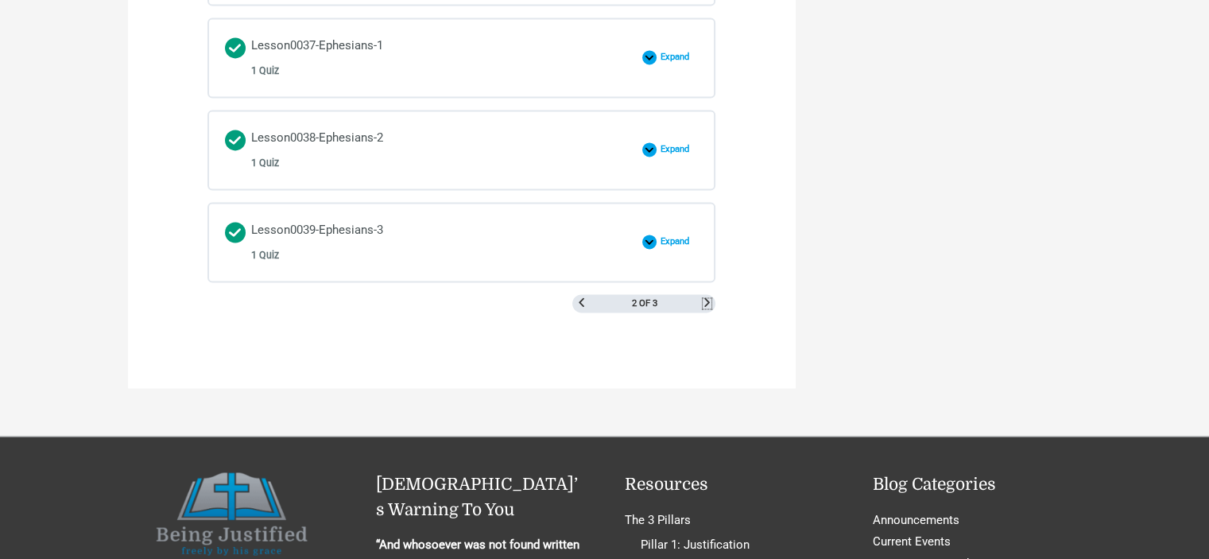
click at [704, 298] on span "Next Page" at bounding box center [707, 302] width 9 height 9
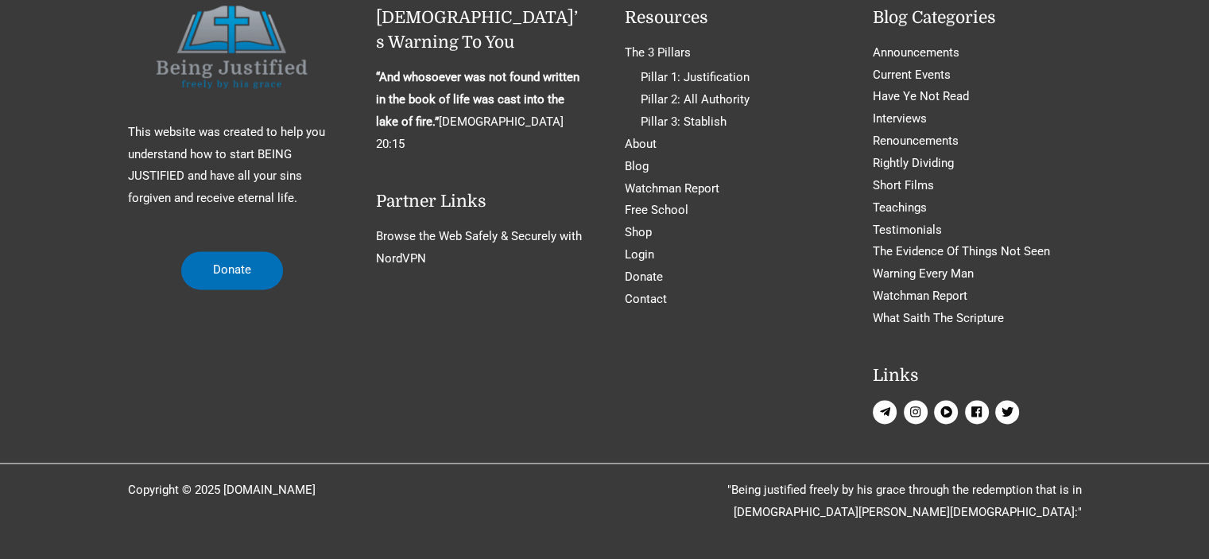
scroll to position [2142, 0]
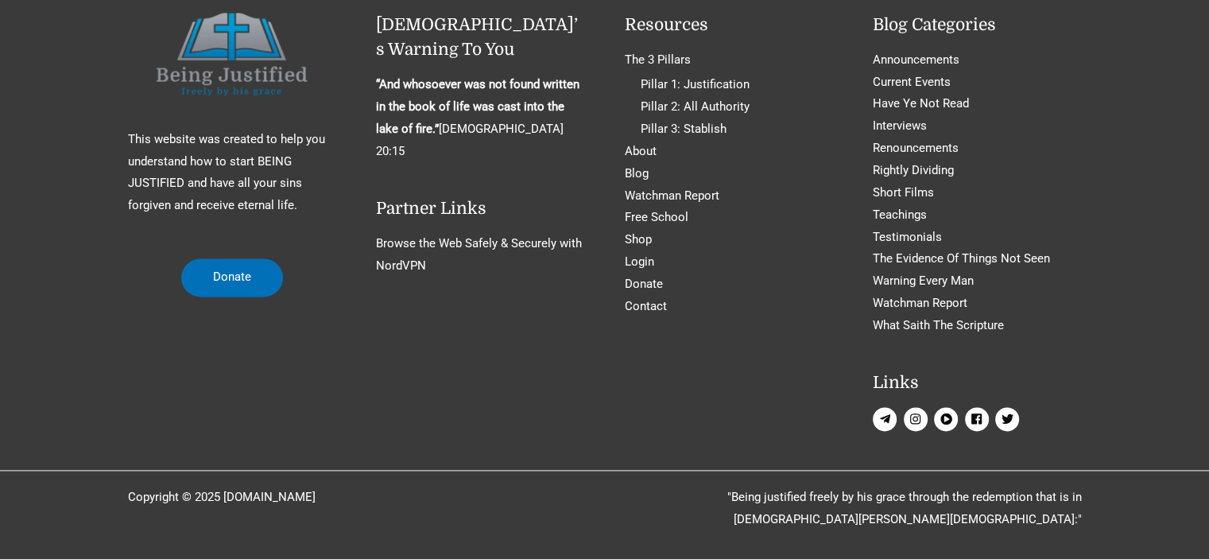
click at [1129, 394] on div "This website was created to help you understand how to start BEING JUSTIFIED an…" at bounding box center [604, 224] width 1209 height 422
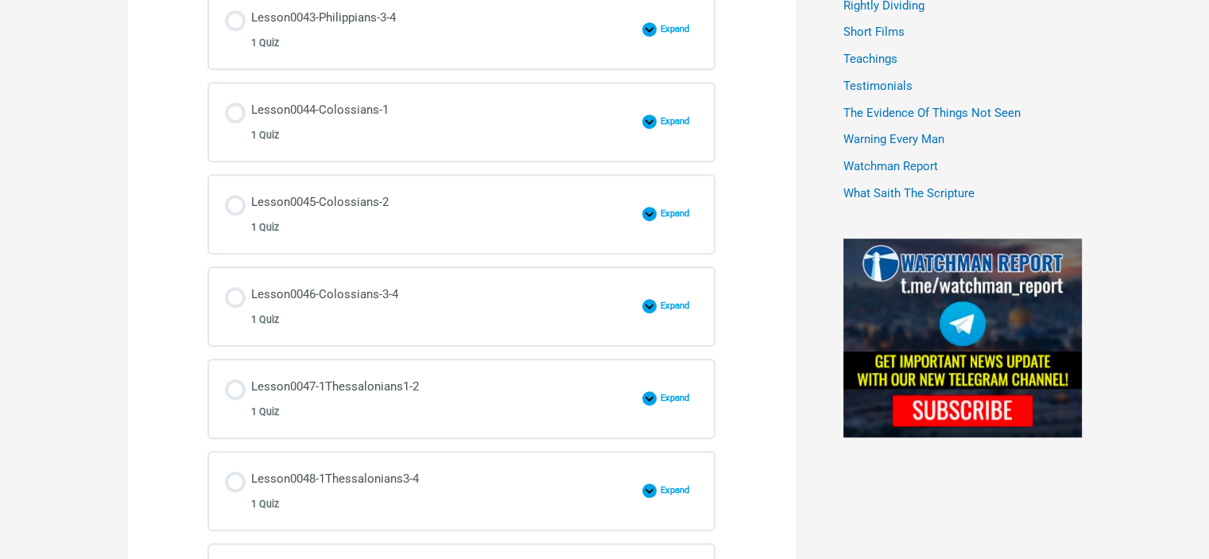
scroll to position [711, 0]
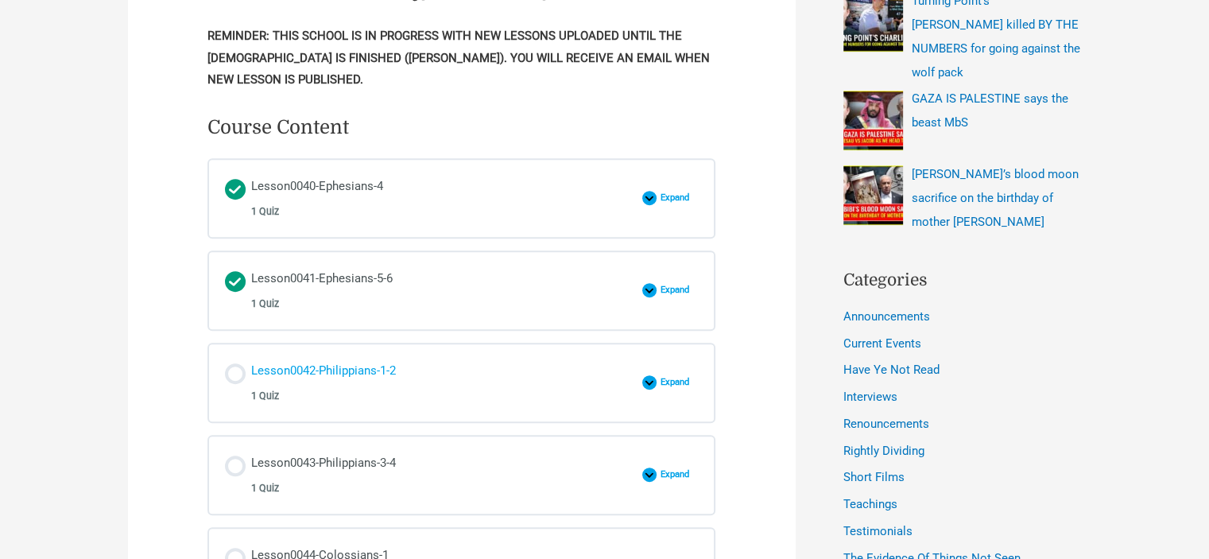
click at [379, 360] on div "Lesson0042-Philippians-1-2 1 Quiz" at bounding box center [323, 382] width 145 height 45
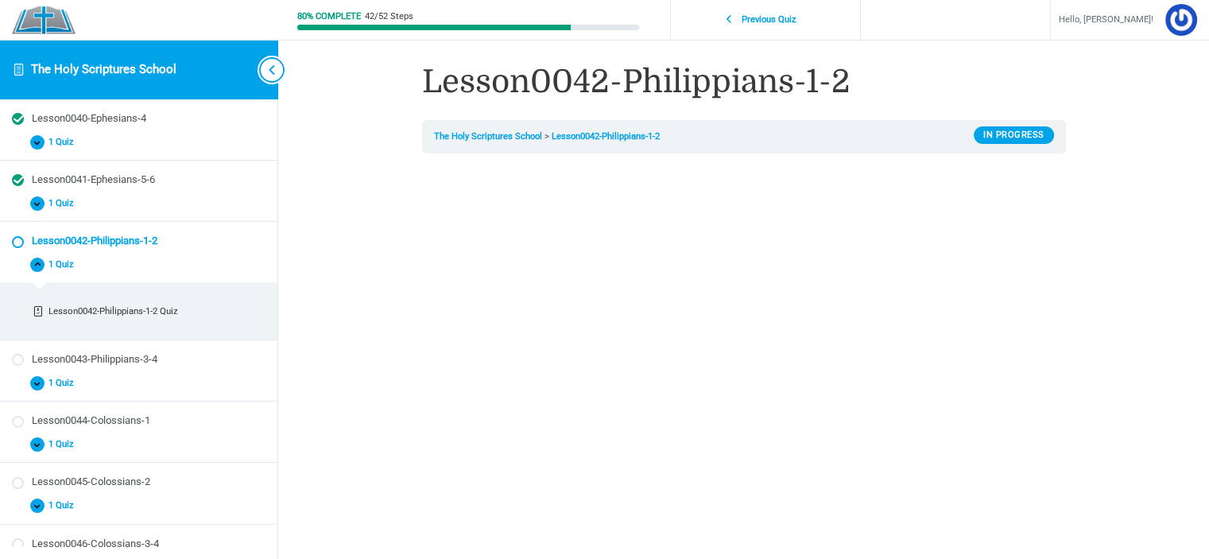
click at [277, 75] on span "Toggle sidebar navigation" at bounding box center [271, 69] width 25 height 25
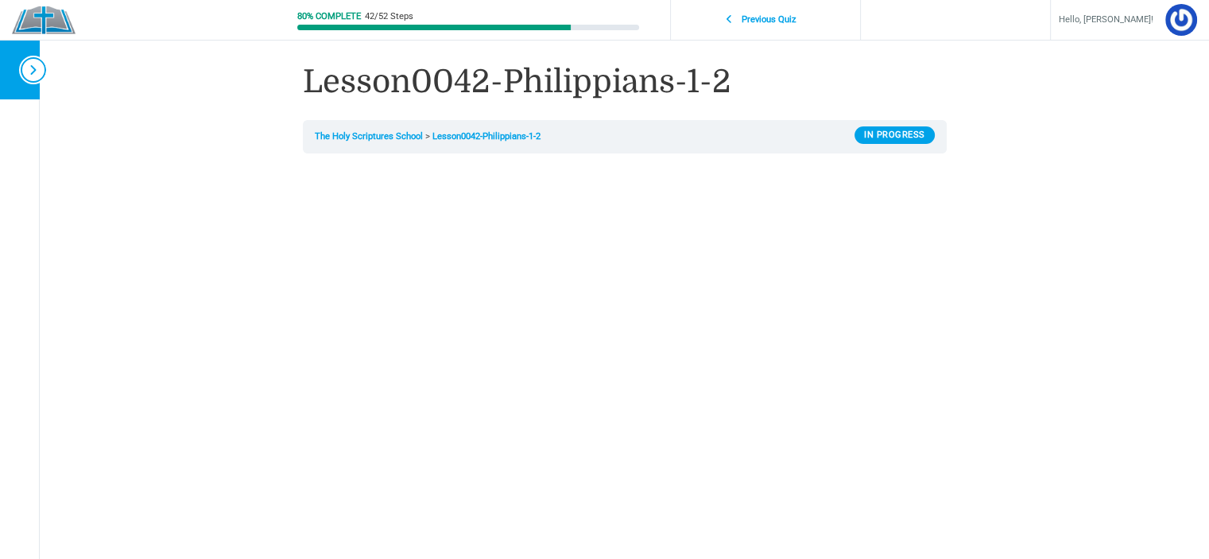
scroll to position [239, 0]
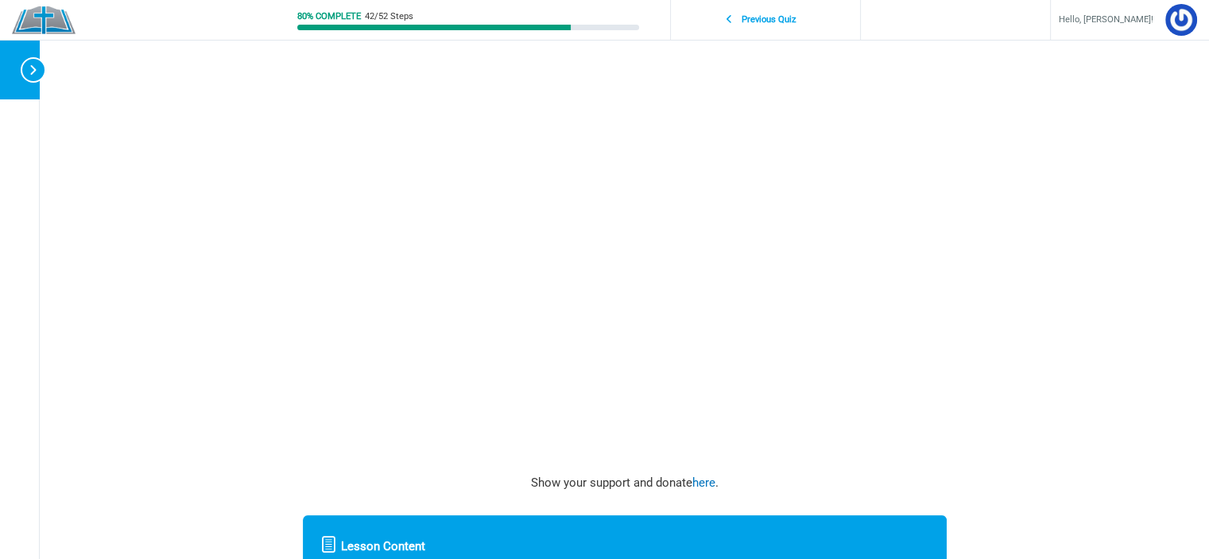
click at [998, 398] on div "Lesson0042-Philippians-1-2 The Holy Scriptures School Lesson0042-Philippians-1-…" at bounding box center [624, 274] width 763 height 1026
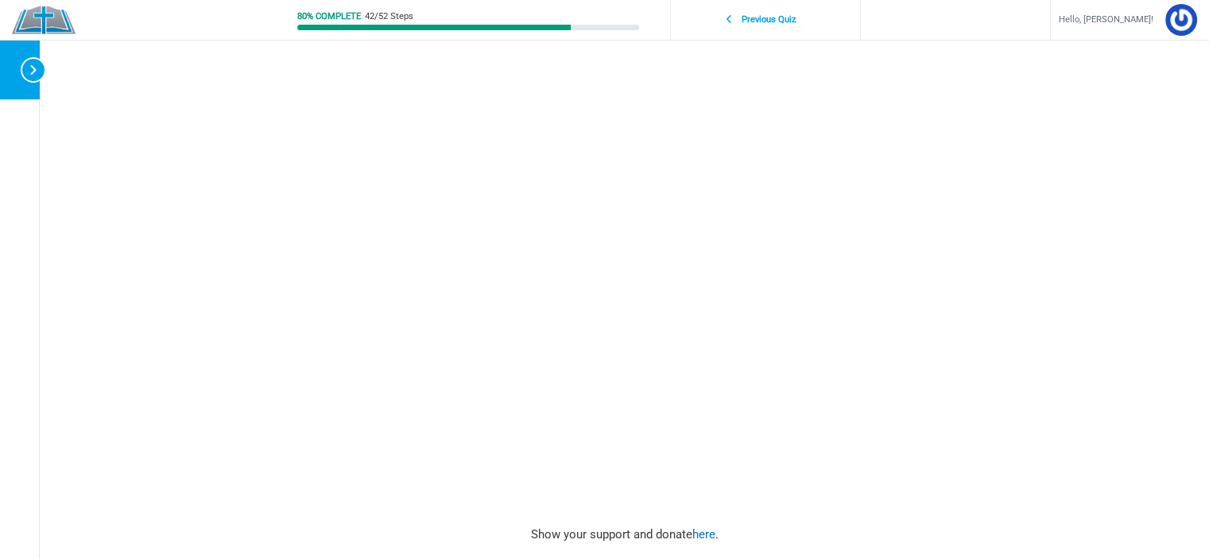
scroll to position [159, 0]
